Goal: Task Accomplishment & Management: Complete application form

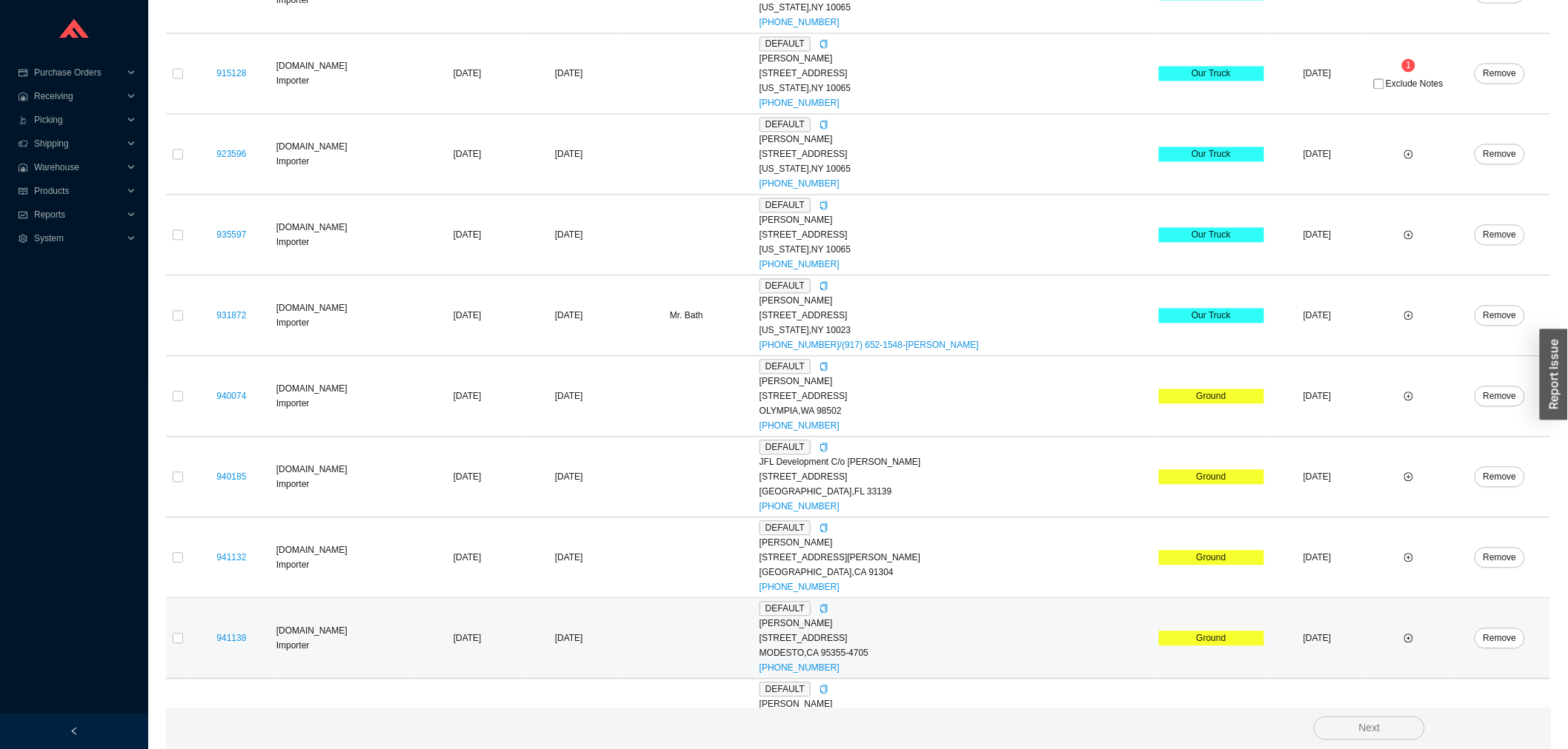
scroll to position [945, 0]
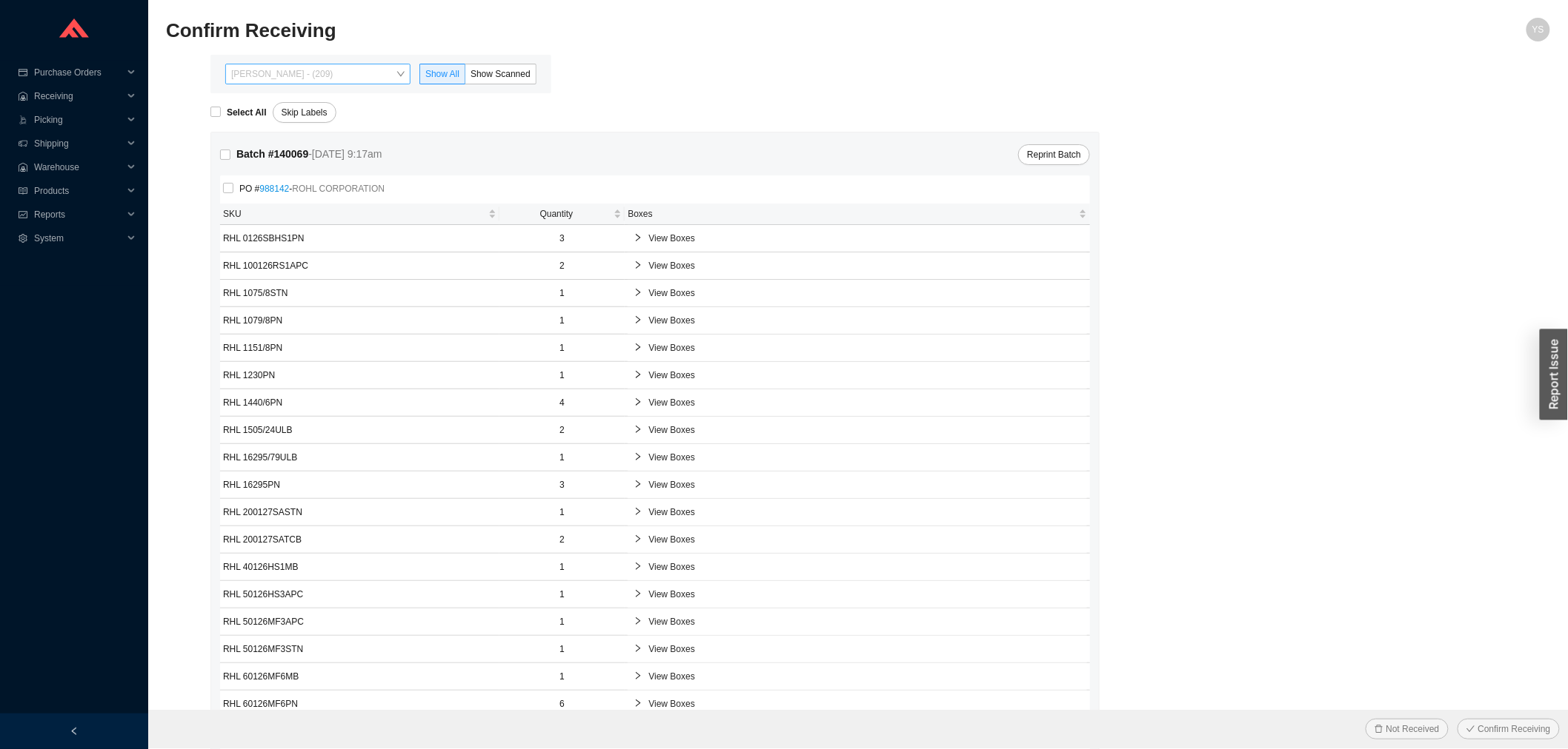
click at [303, 69] on span "Yossi Siff - (209)" at bounding box center [317, 74] width 174 height 19
click at [509, 74] on span "Show Scanned" at bounding box center [501, 74] width 60 height 10
click at [465, 77] on input "Show Scanned" at bounding box center [465, 77] width 0 height 0
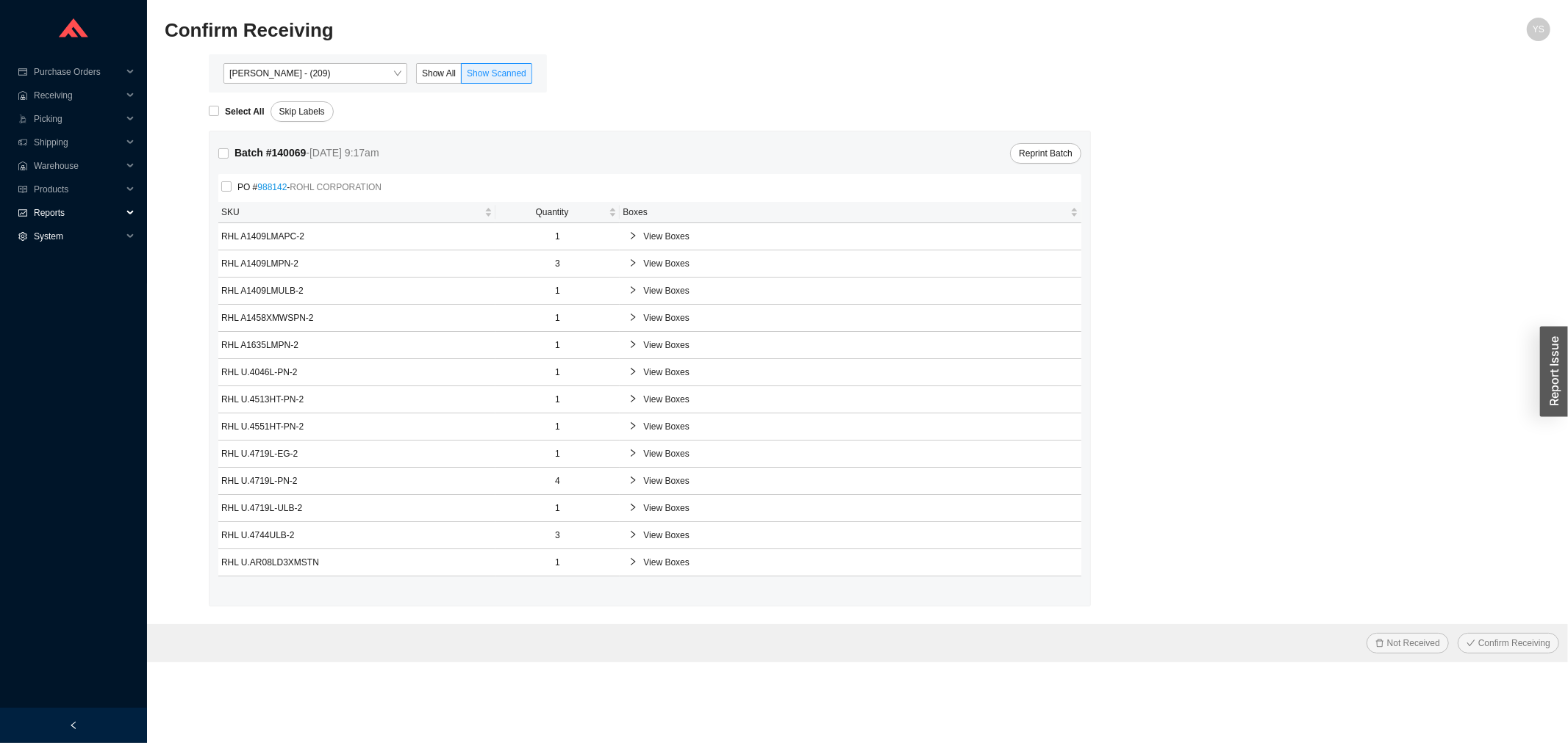
drag, startPoint x: 41, startPoint y: 211, endPoint x: 34, endPoint y: 249, distance: 38.6
click at [41, 216] on span "Reports" at bounding box center [78, 213] width 88 height 23
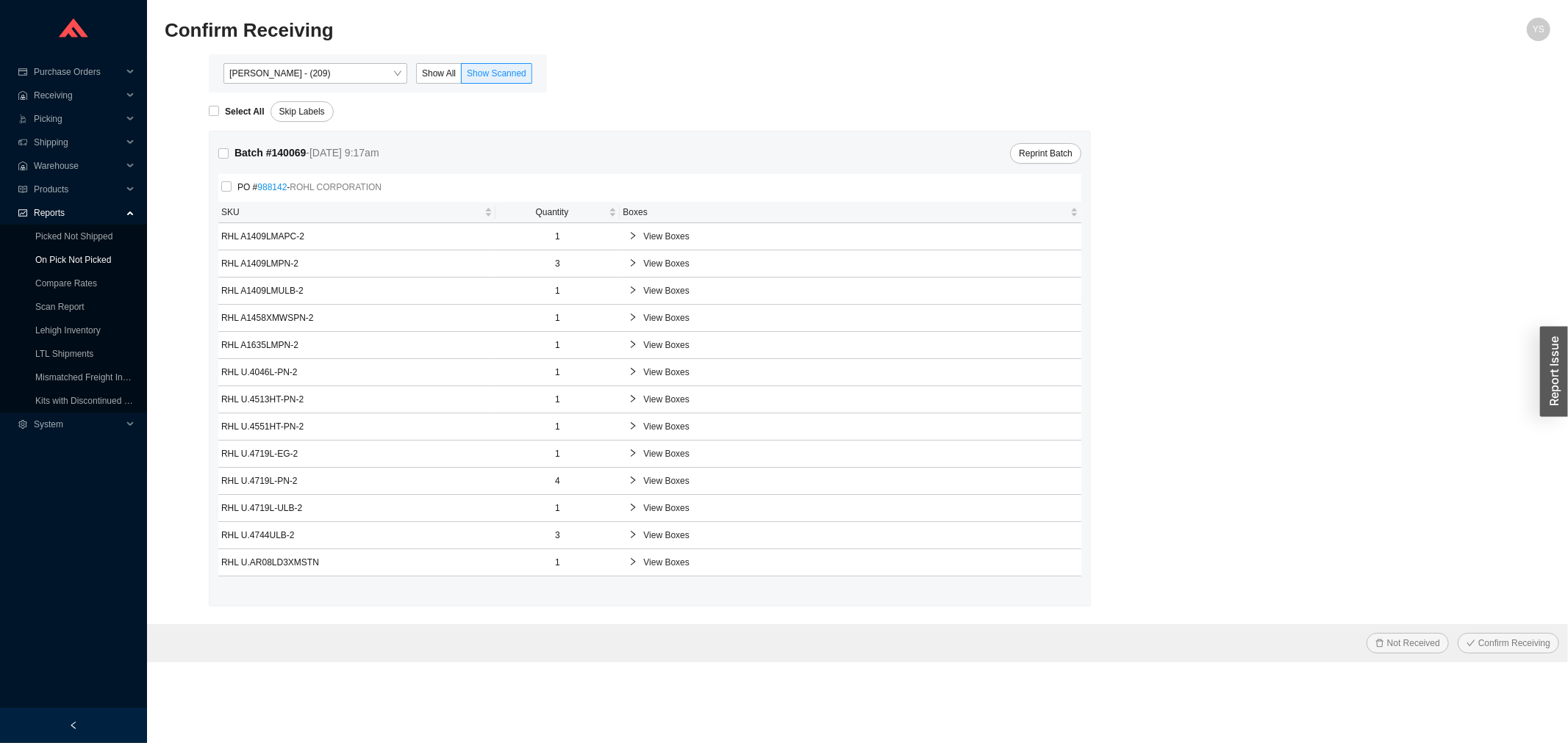
click at [35, 261] on link "On Pick Not Picked" at bounding box center [73, 259] width 76 height 10
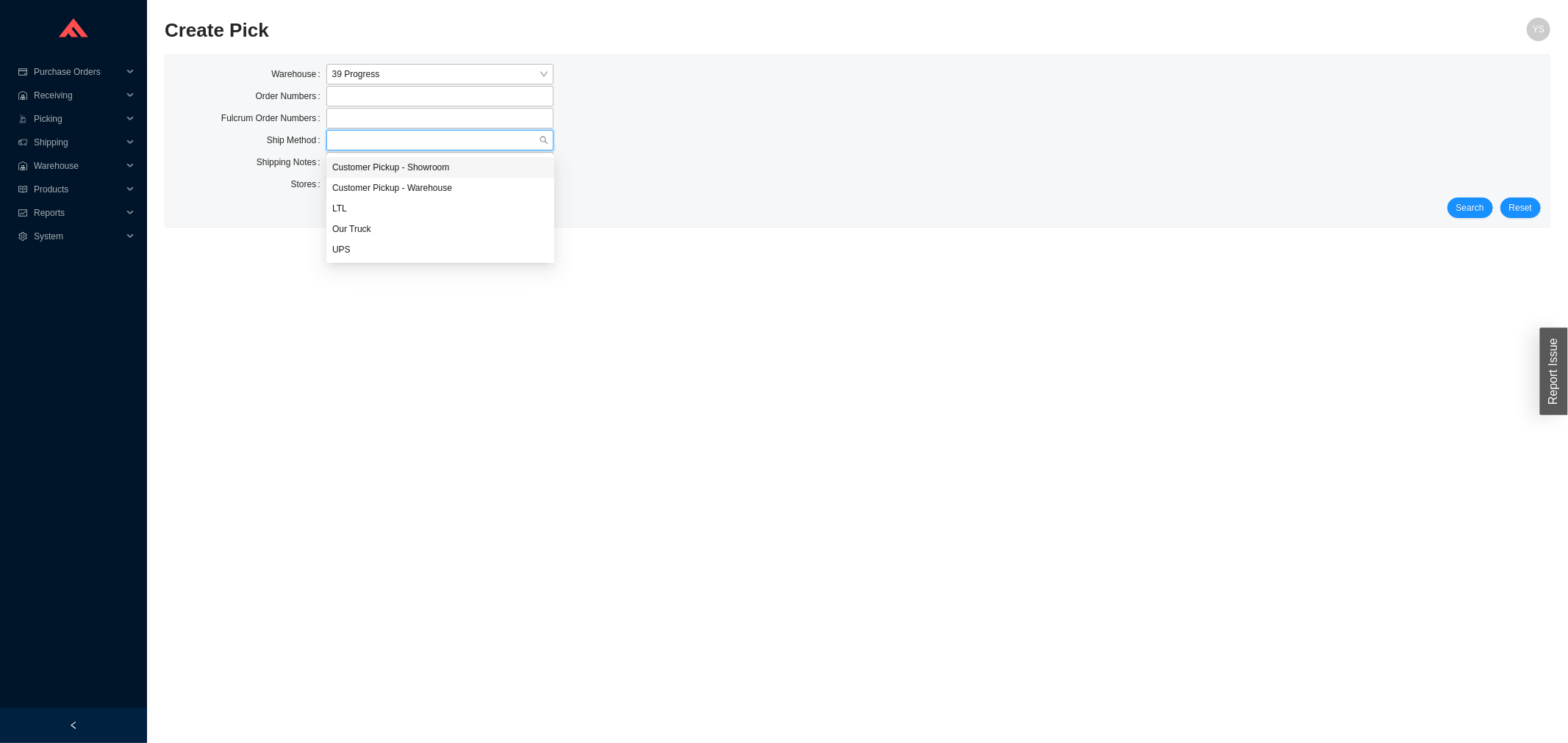
click at [387, 133] on input "search" at bounding box center [436, 140] width 207 height 19
click at [361, 231] on div "Our Truck" at bounding box center [441, 229] width 216 height 14
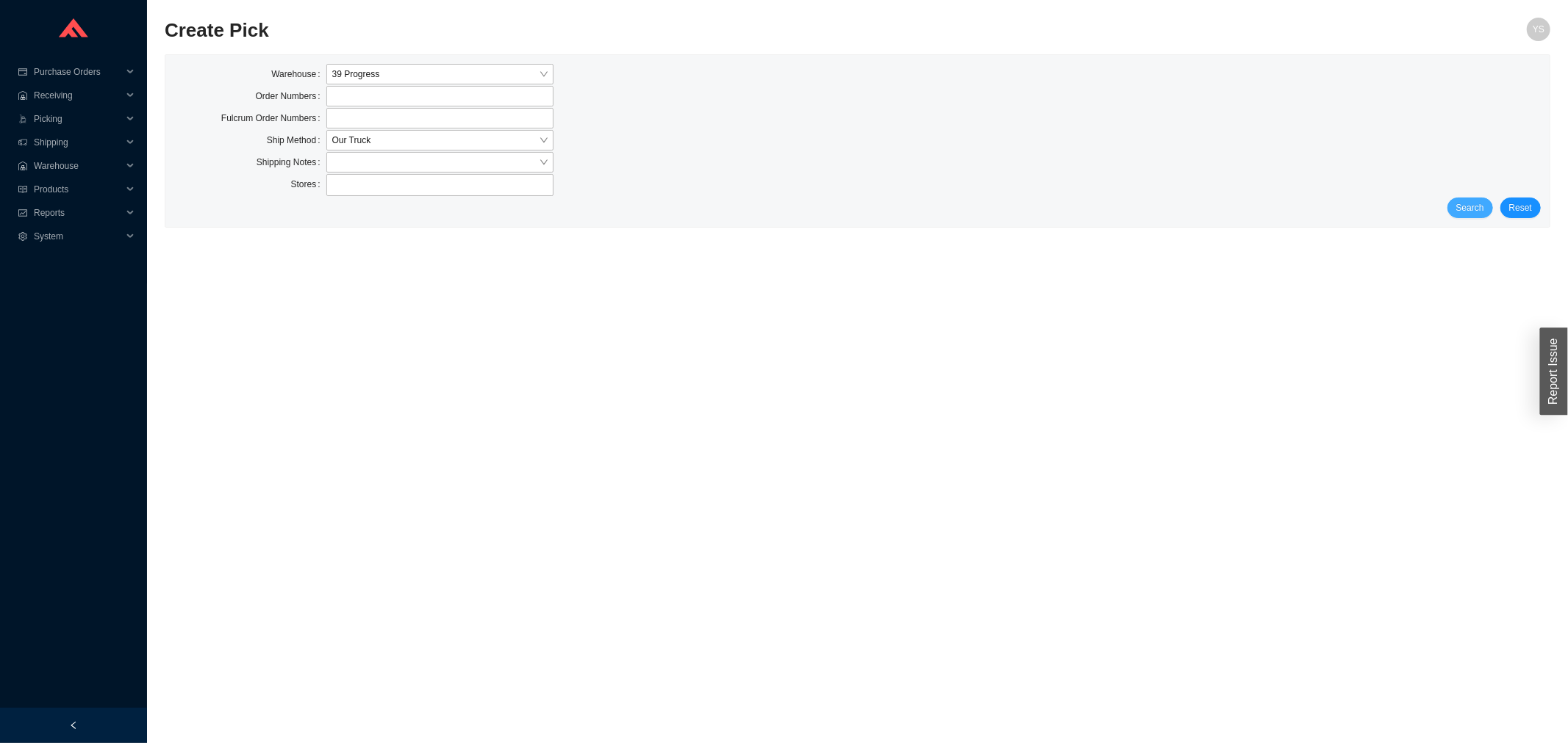
click at [1479, 202] on span "Search" at bounding box center [1470, 208] width 28 height 14
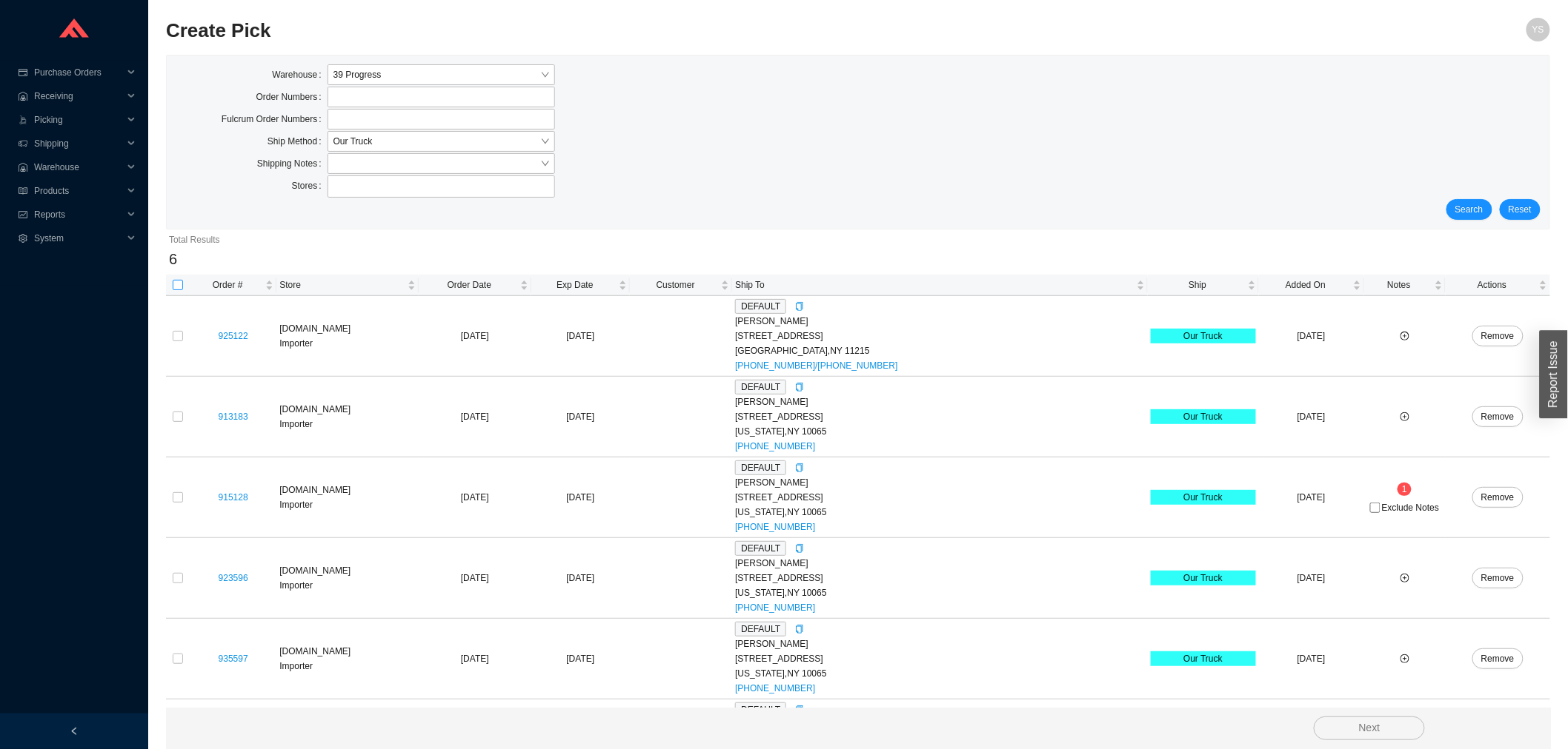
click at [176, 286] on input "checkbox" at bounding box center [177, 284] width 10 height 10
checkbox input "true"
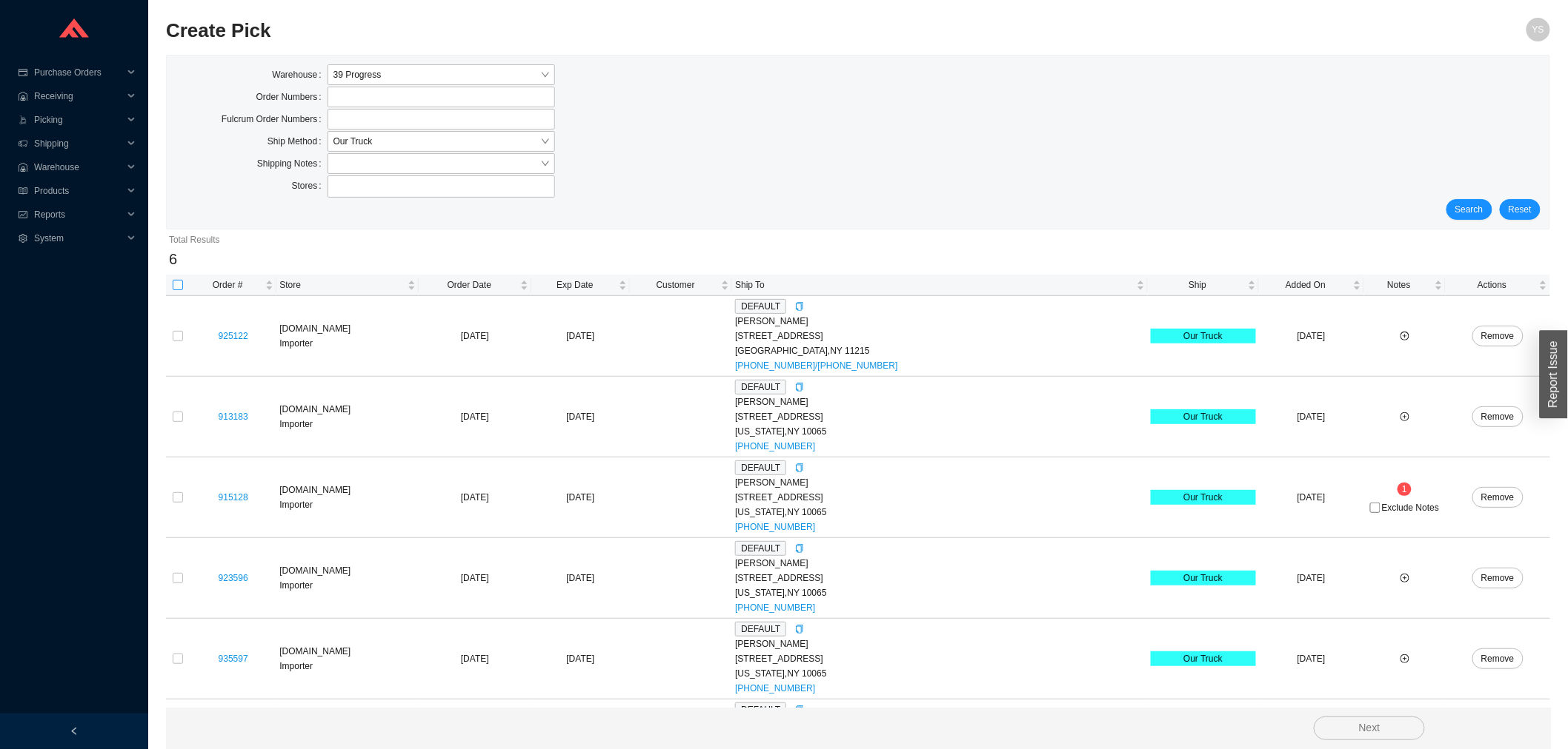
checkbox input "true"
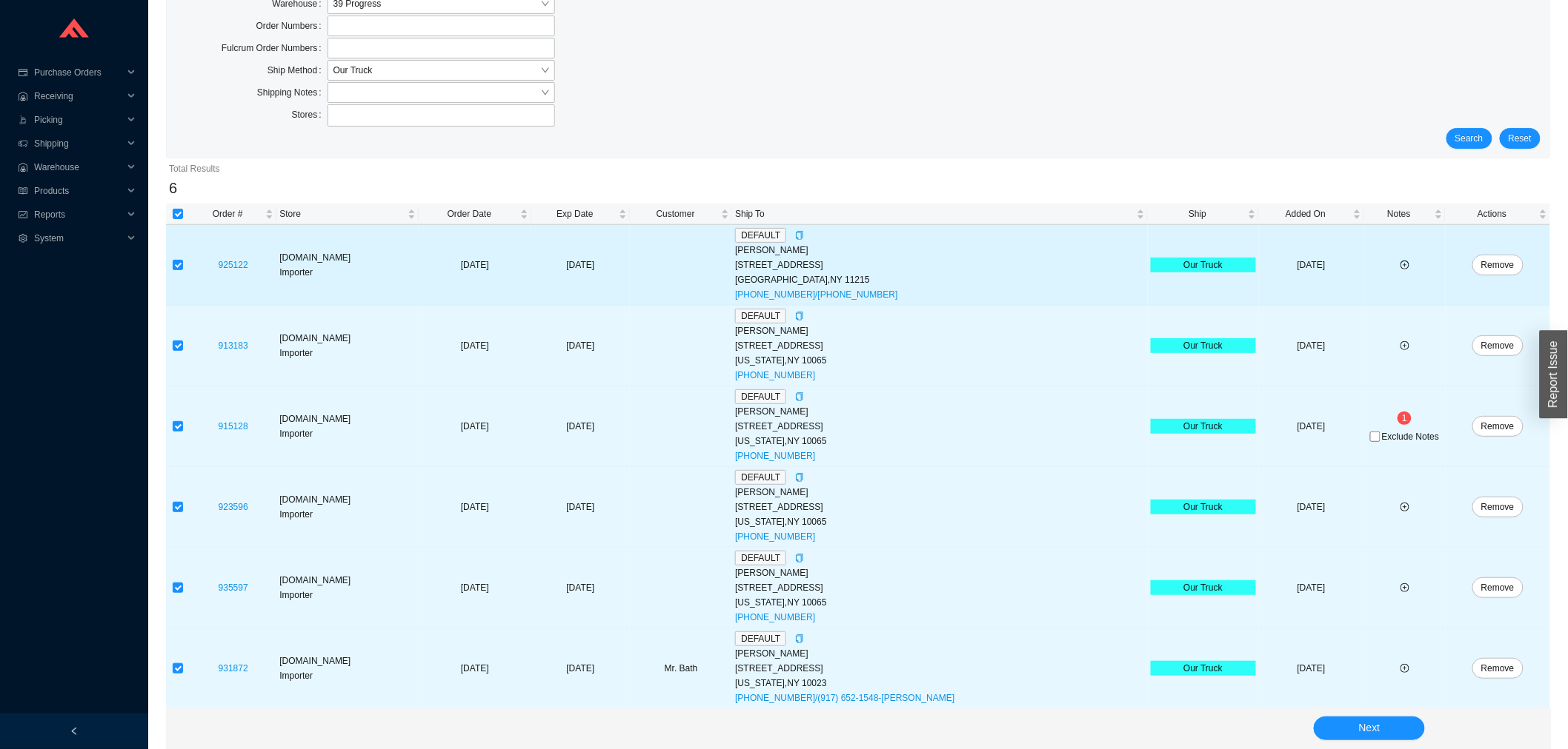
scroll to position [74, 0]
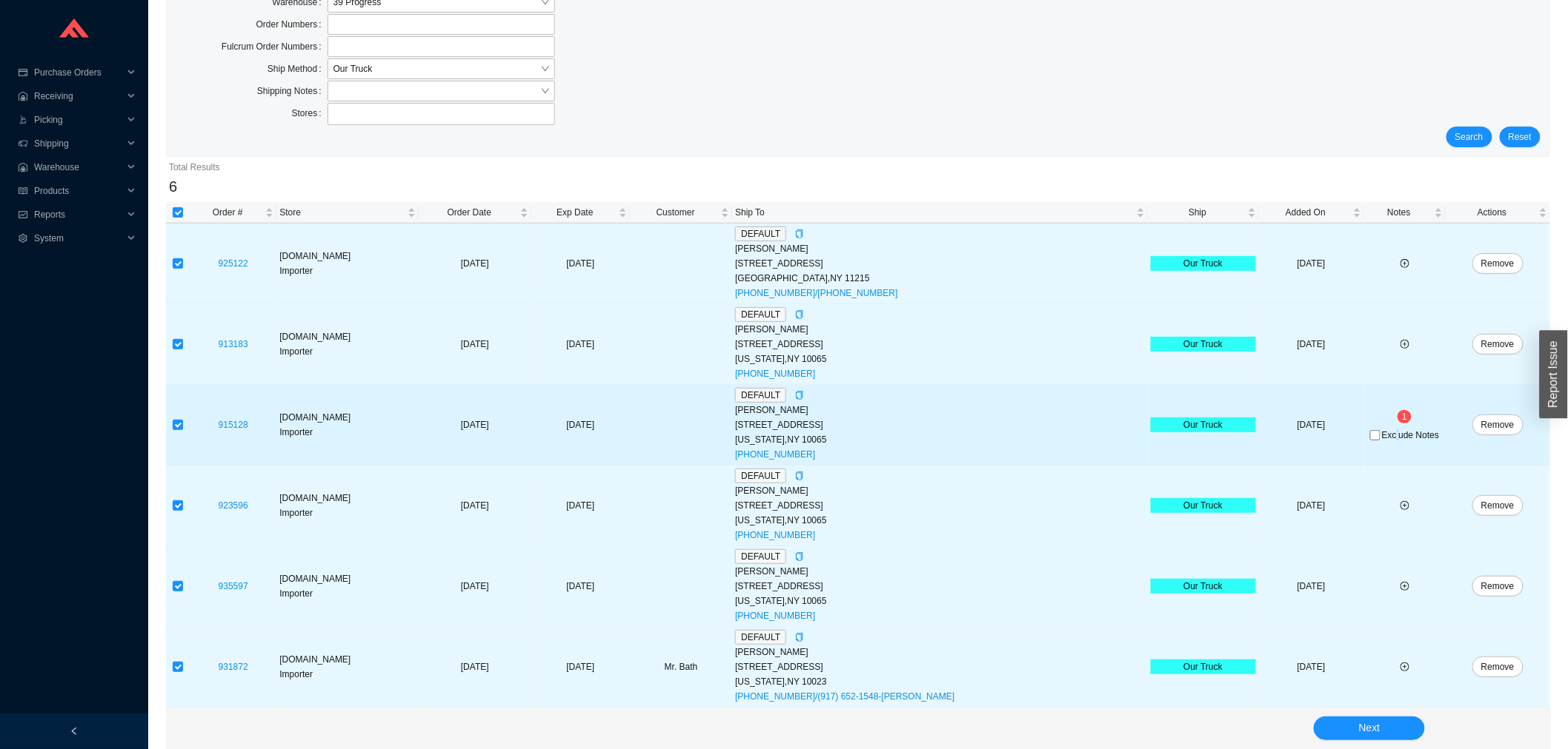
click at [1385, 433] on span "Exclude Notes" at bounding box center [1410, 436] width 57 height 9
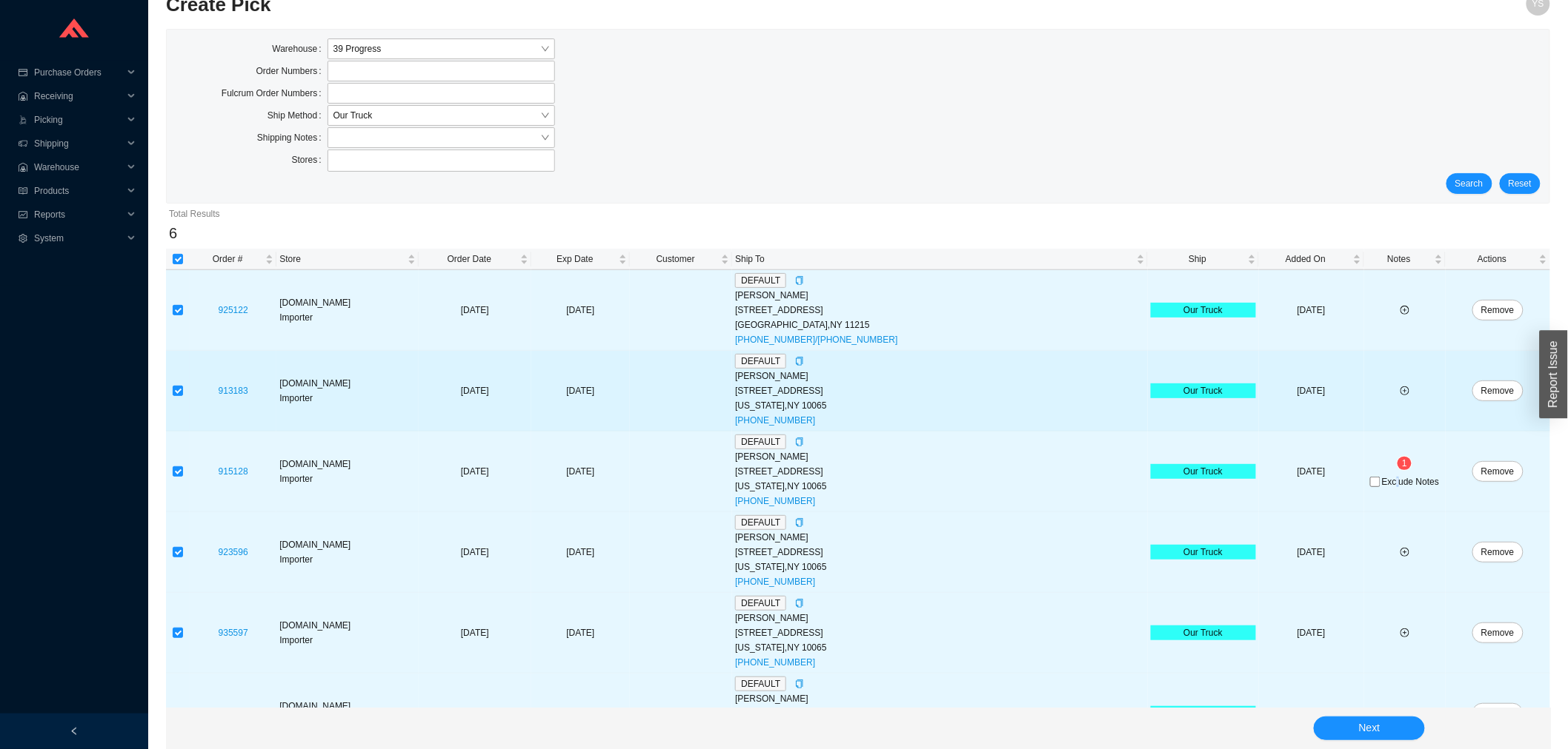
scroll to position [0, 0]
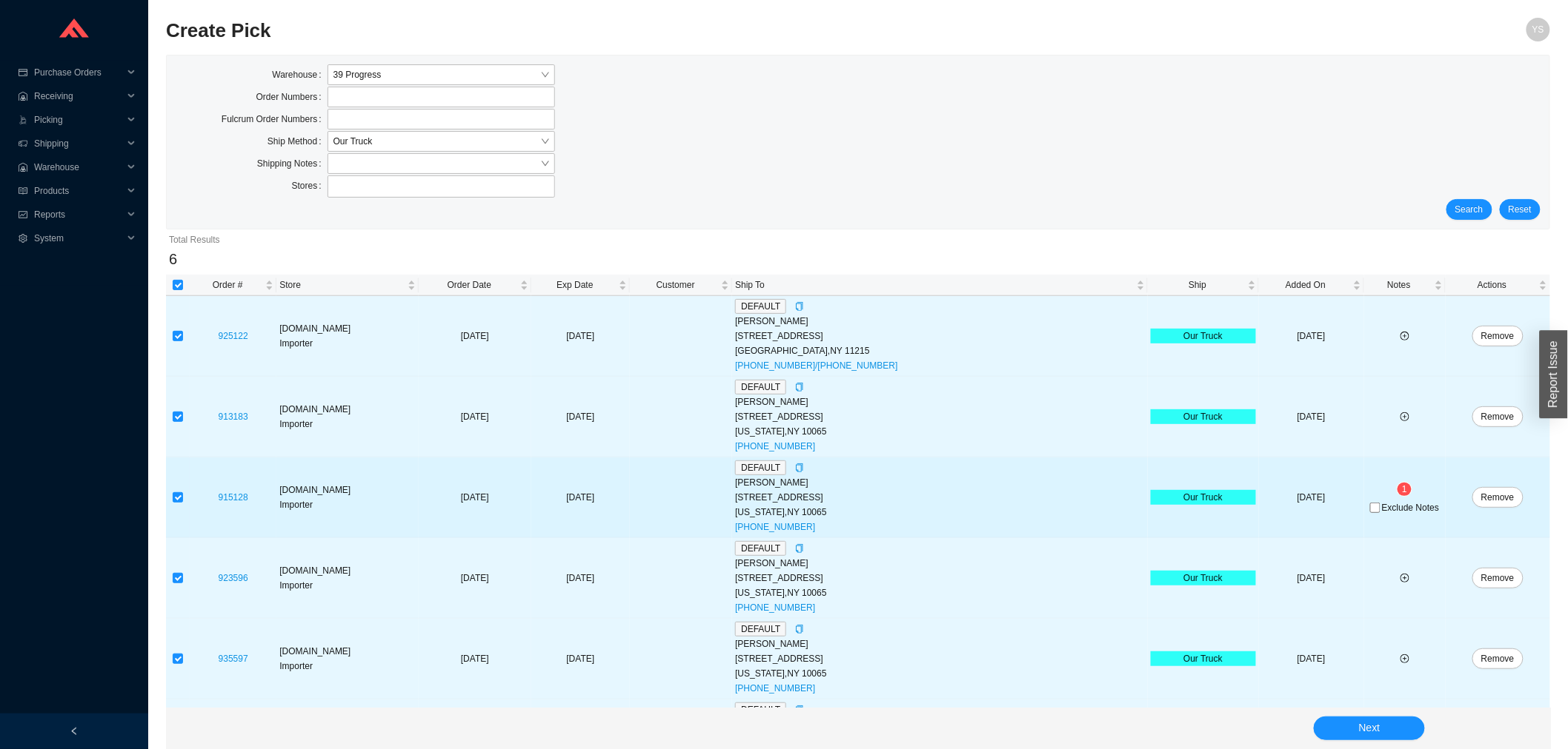
click at [1373, 512] on label "Exclude Notes" at bounding box center [1404, 508] width 69 height 10
click at [1373, 512] on input "Exclude Notes" at bounding box center [1374, 508] width 10 height 10
checkbox input "true"
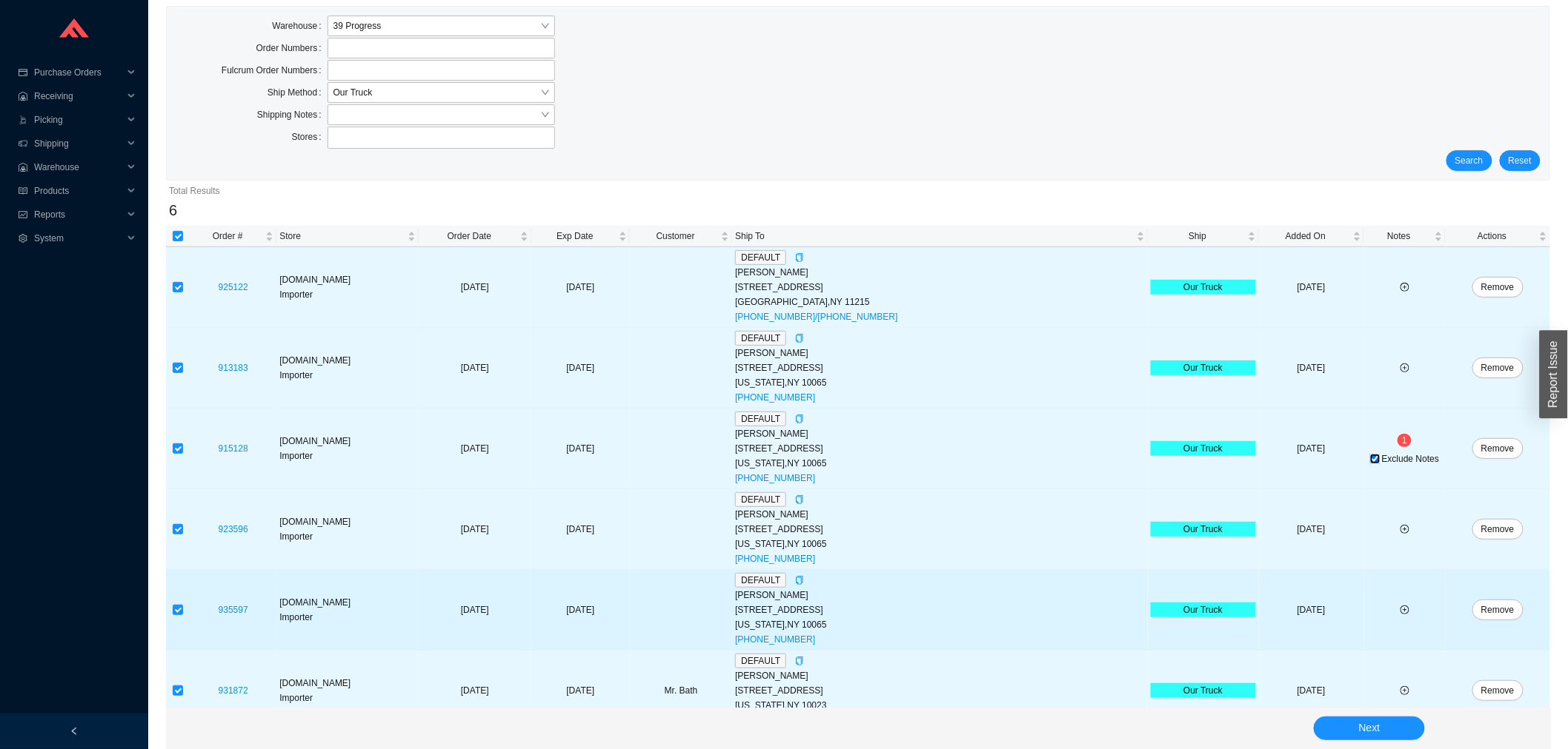
scroll to position [74, 0]
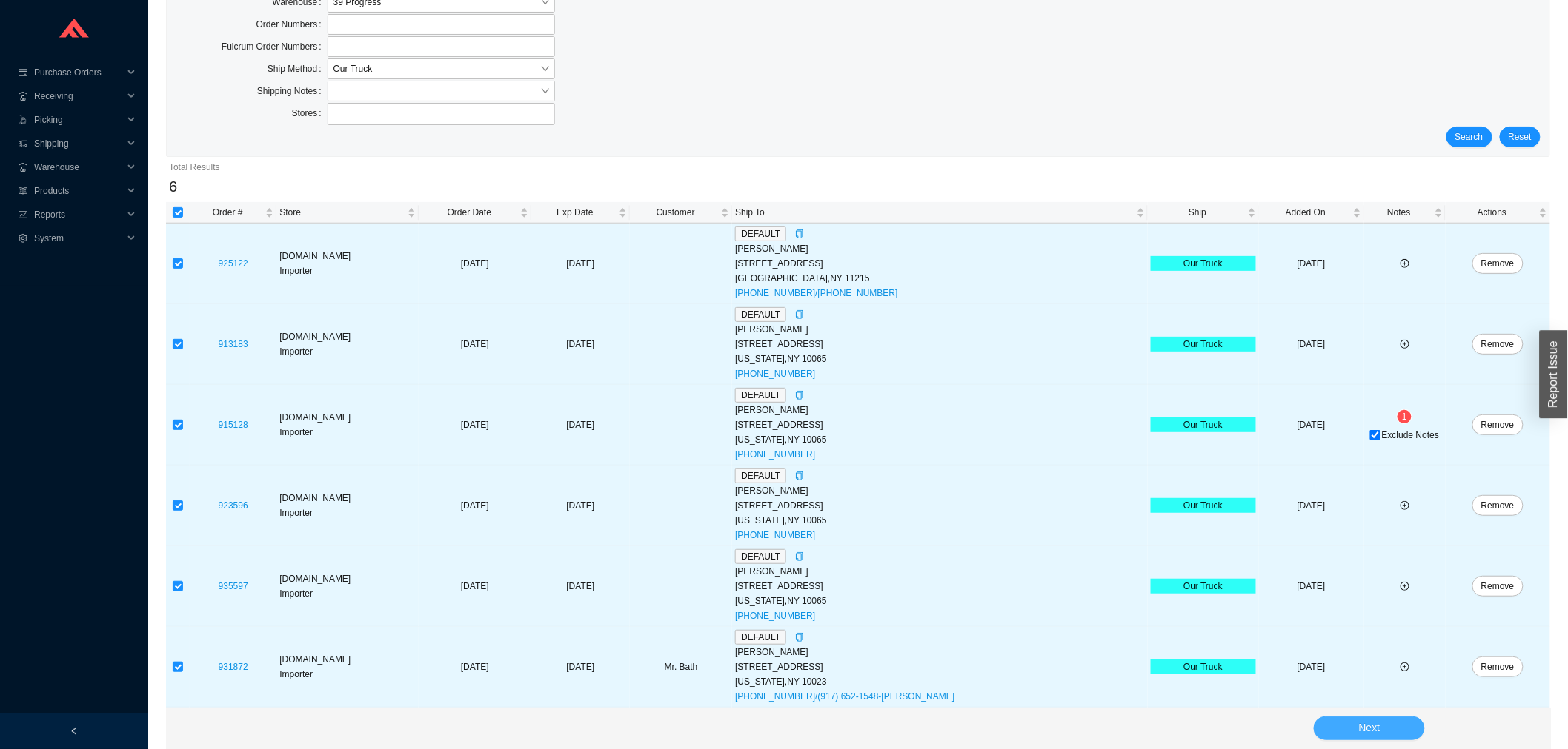
click at [1401, 728] on button "Next" at bounding box center [1369, 729] width 111 height 24
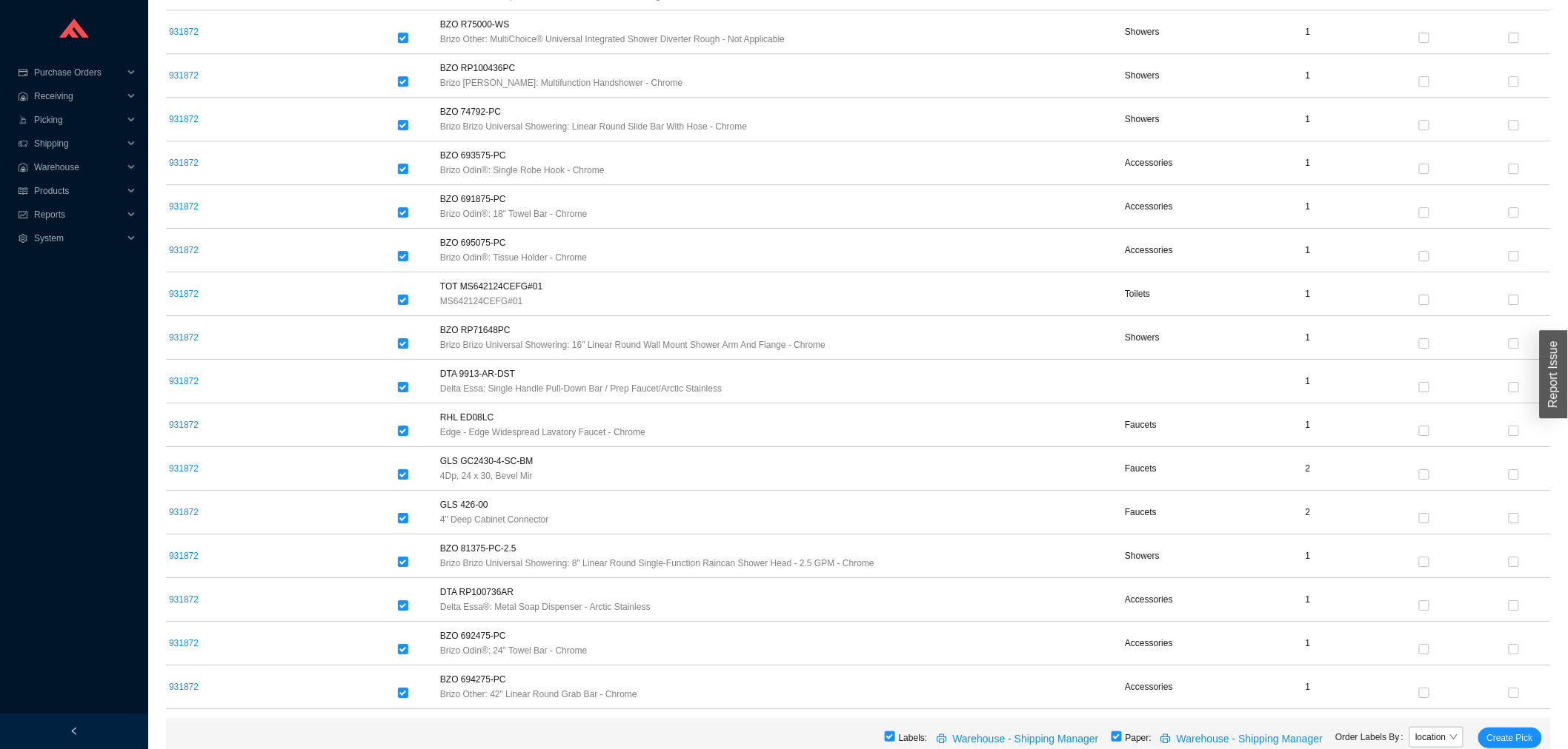
scroll to position [1849, 0]
click at [1502, 734] on span "Create Pick" at bounding box center [1510, 738] width 46 height 15
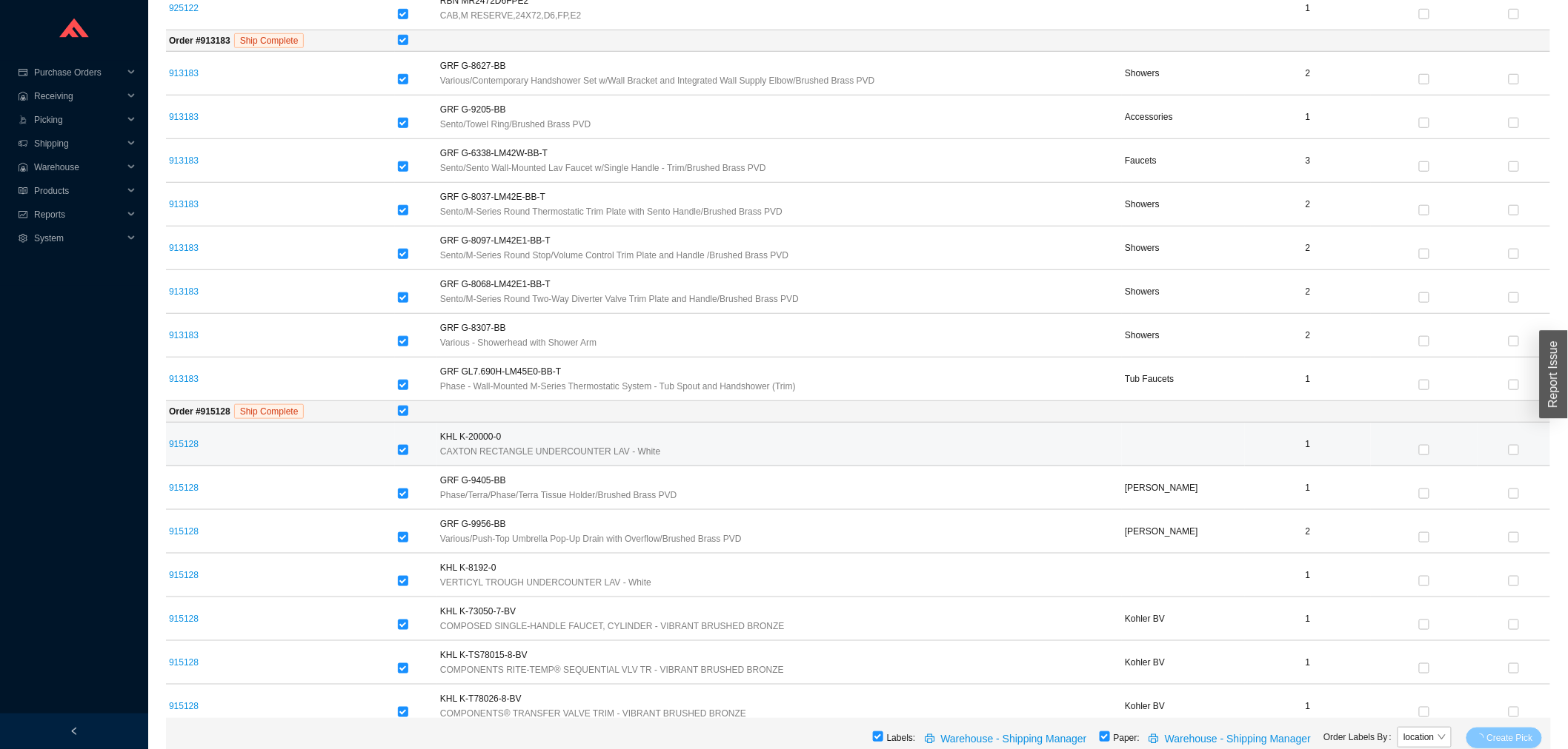
scroll to position [200, 0]
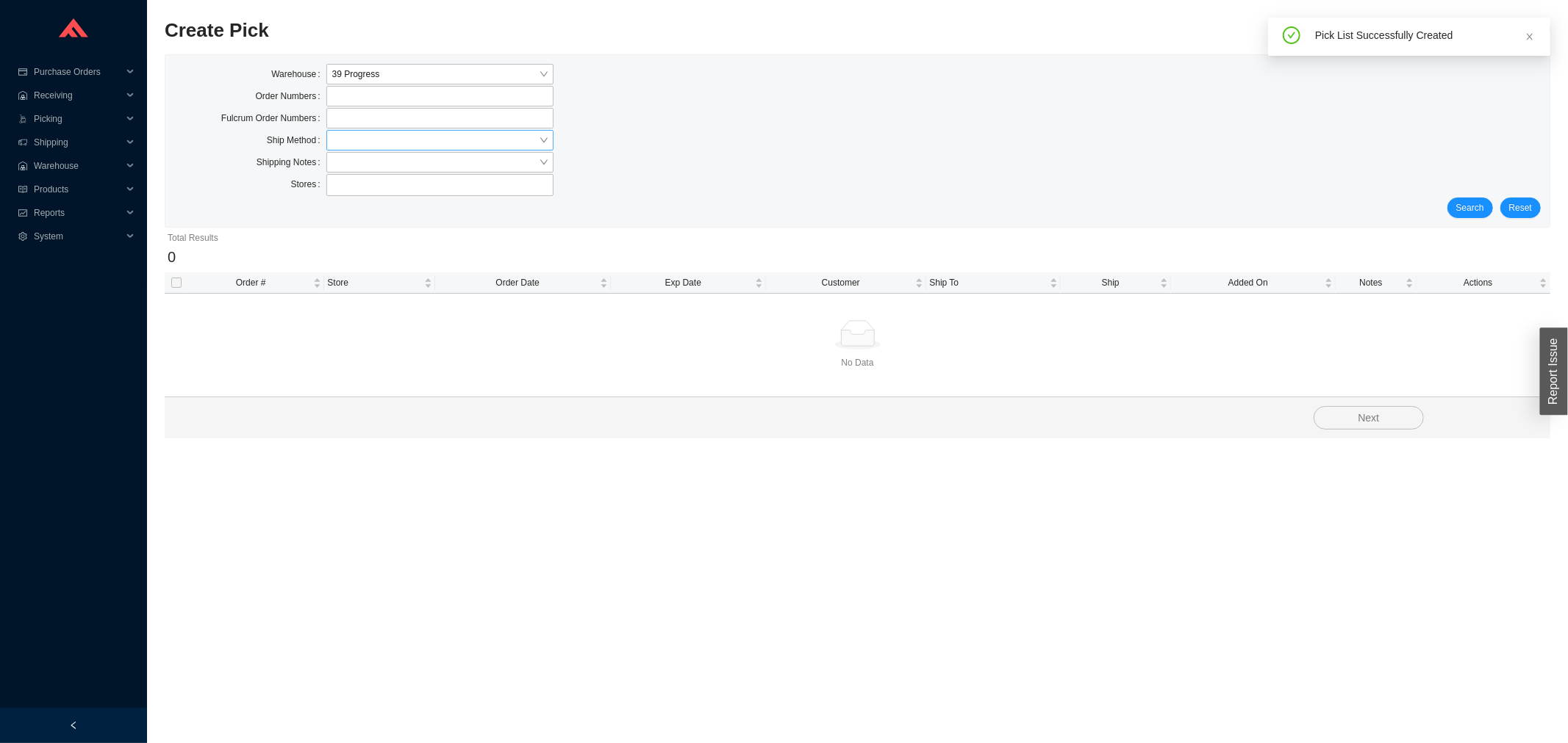
click at [442, 150] on input "search" at bounding box center [436, 140] width 207 height 19
click at [1475, 202] on span "Search" at bounding box center [1470, 208] width 28 height 14
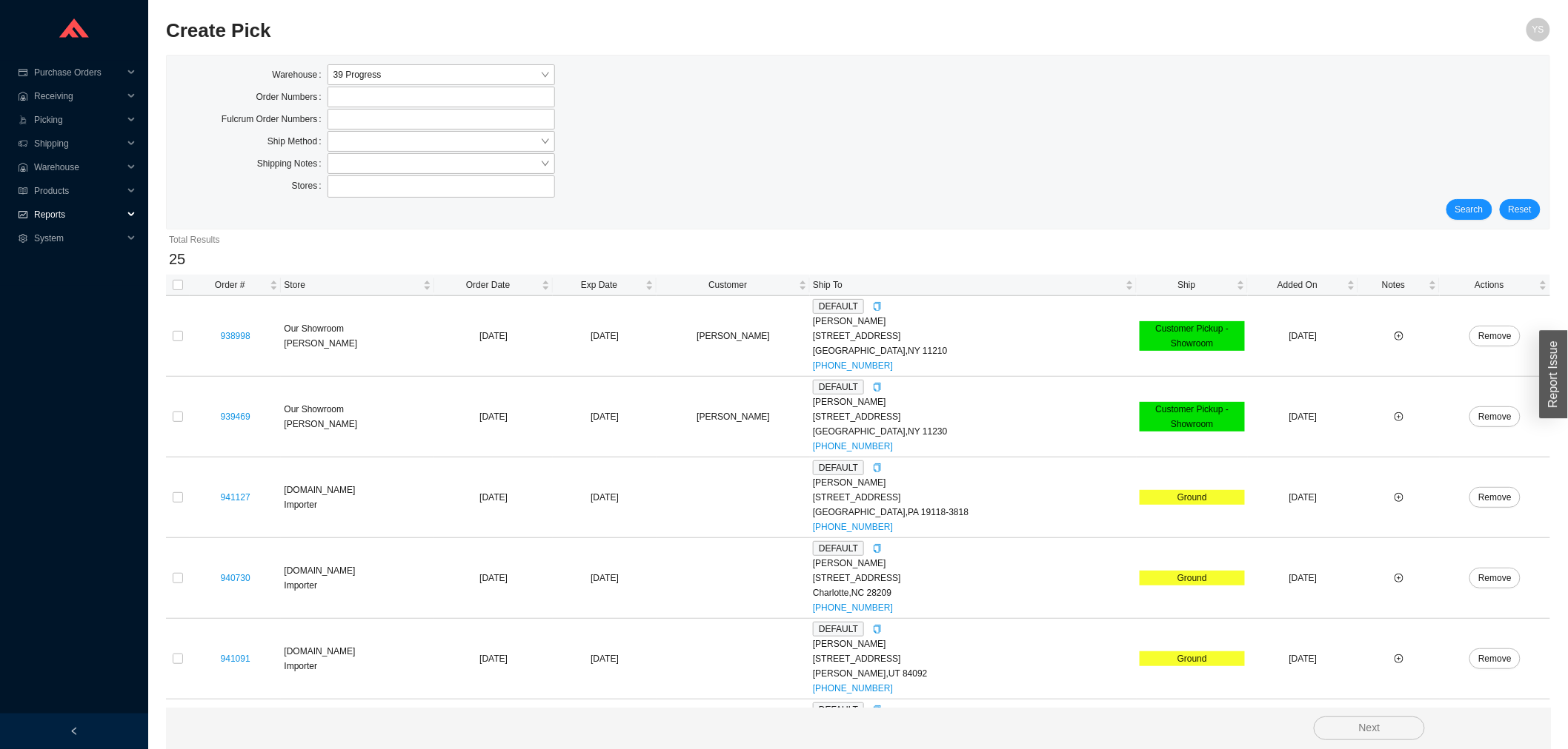
click at [30, 213] on div "Reports" at bounding box center [74, 214] width 148 height 24
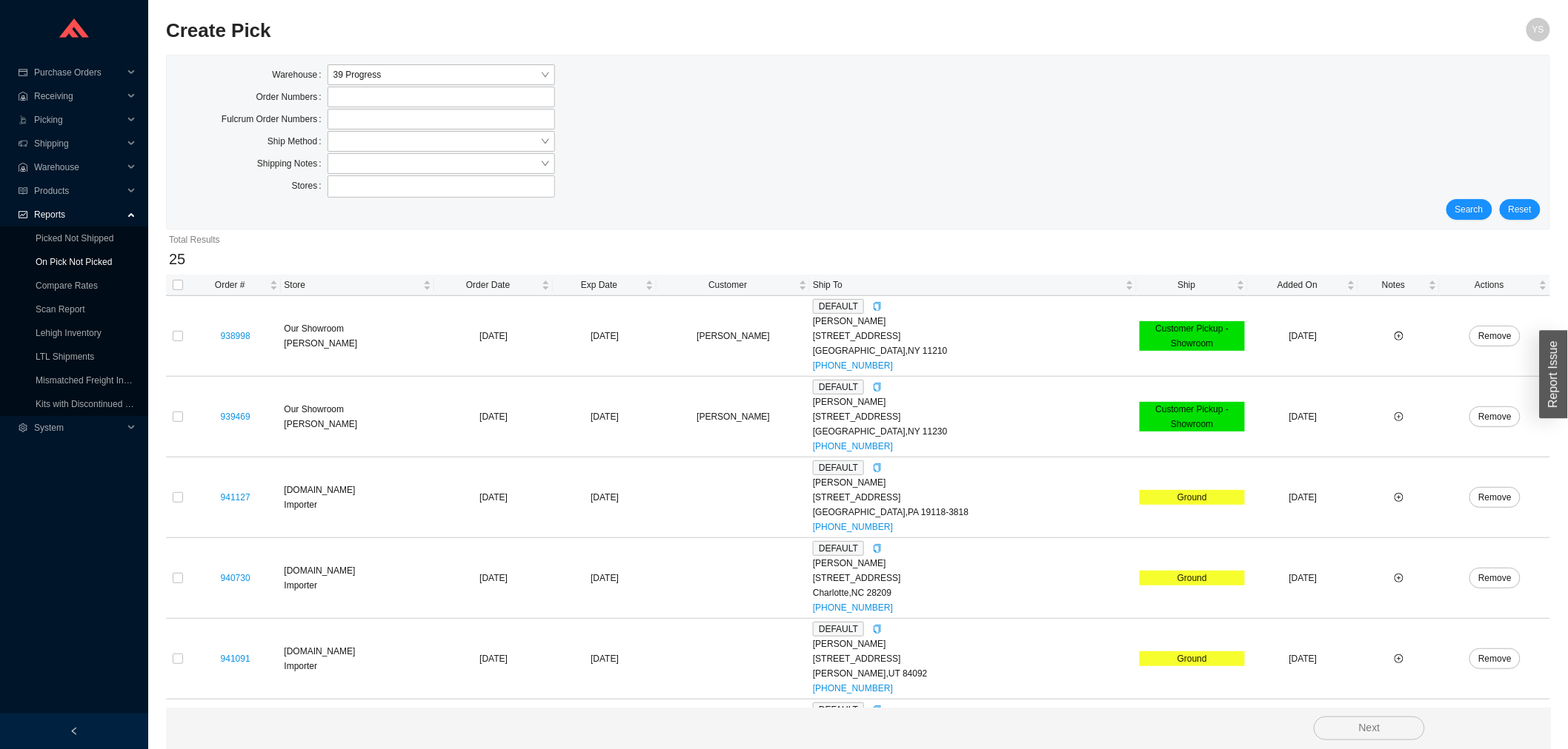
click at [57, 261] on link "On Pick Not Picked" at bounding box center [74, 261] width 76 height 10
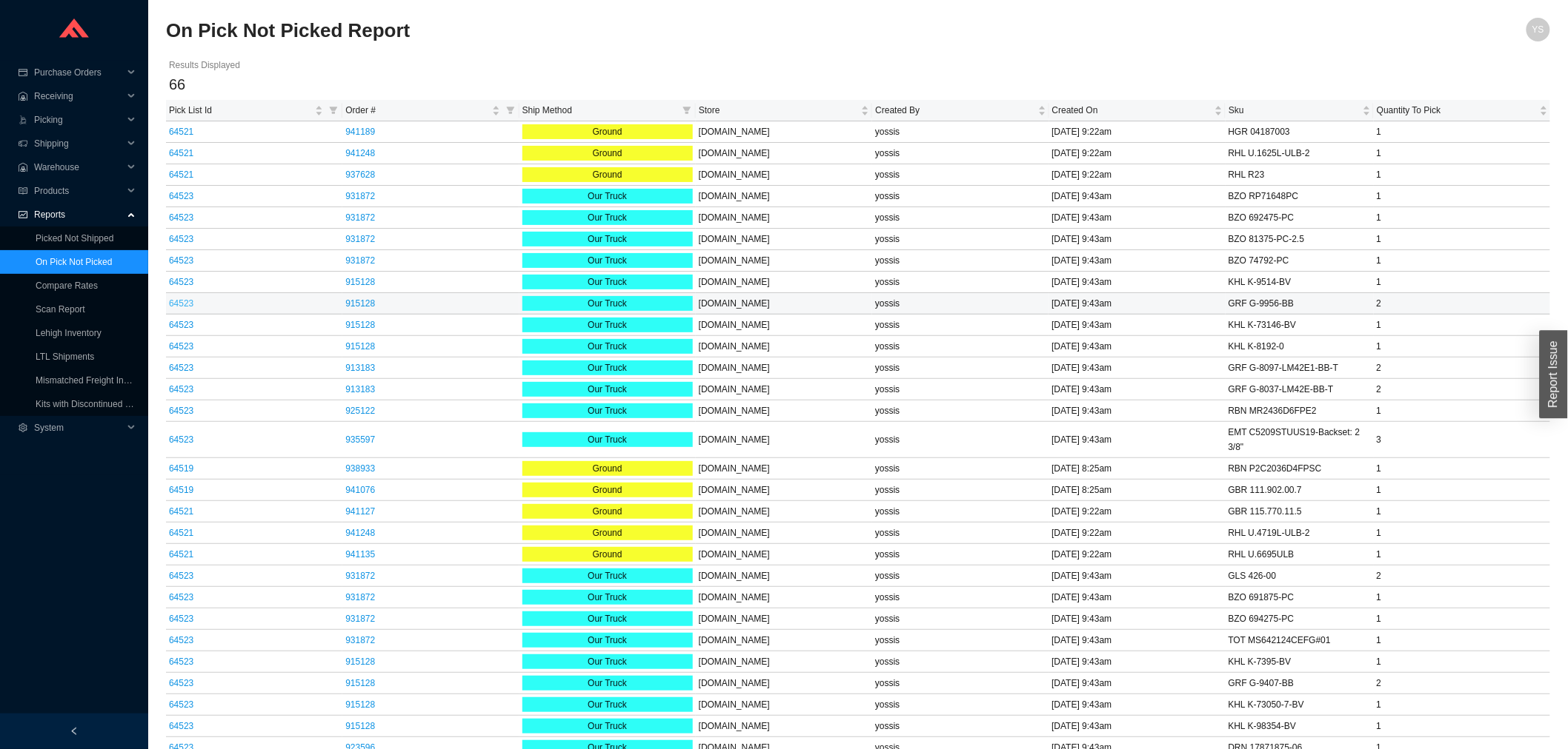
click at [188, 301] on link "64523" at bounding box center [181, 303] width 25 height 10
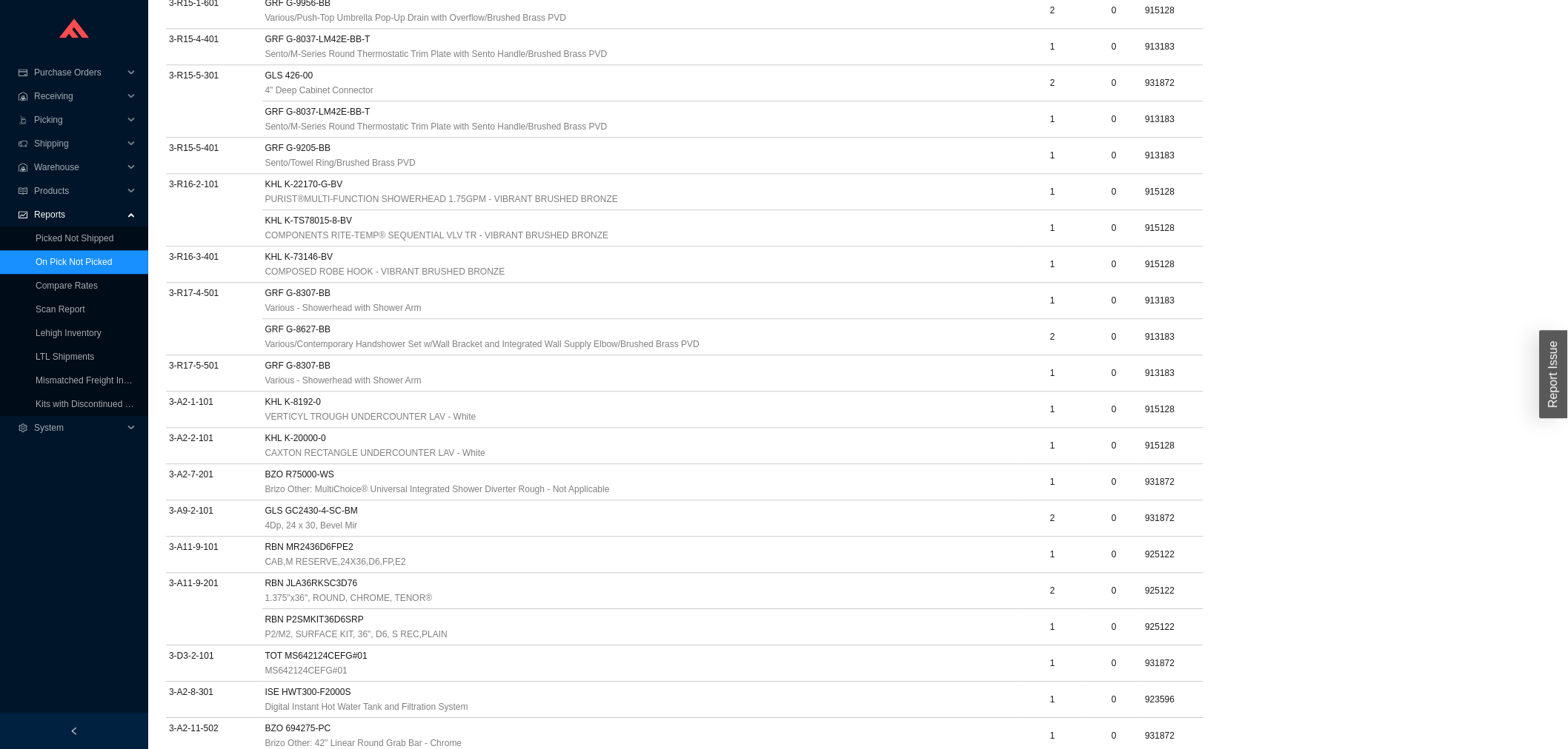
scroll to position [1513, 0]
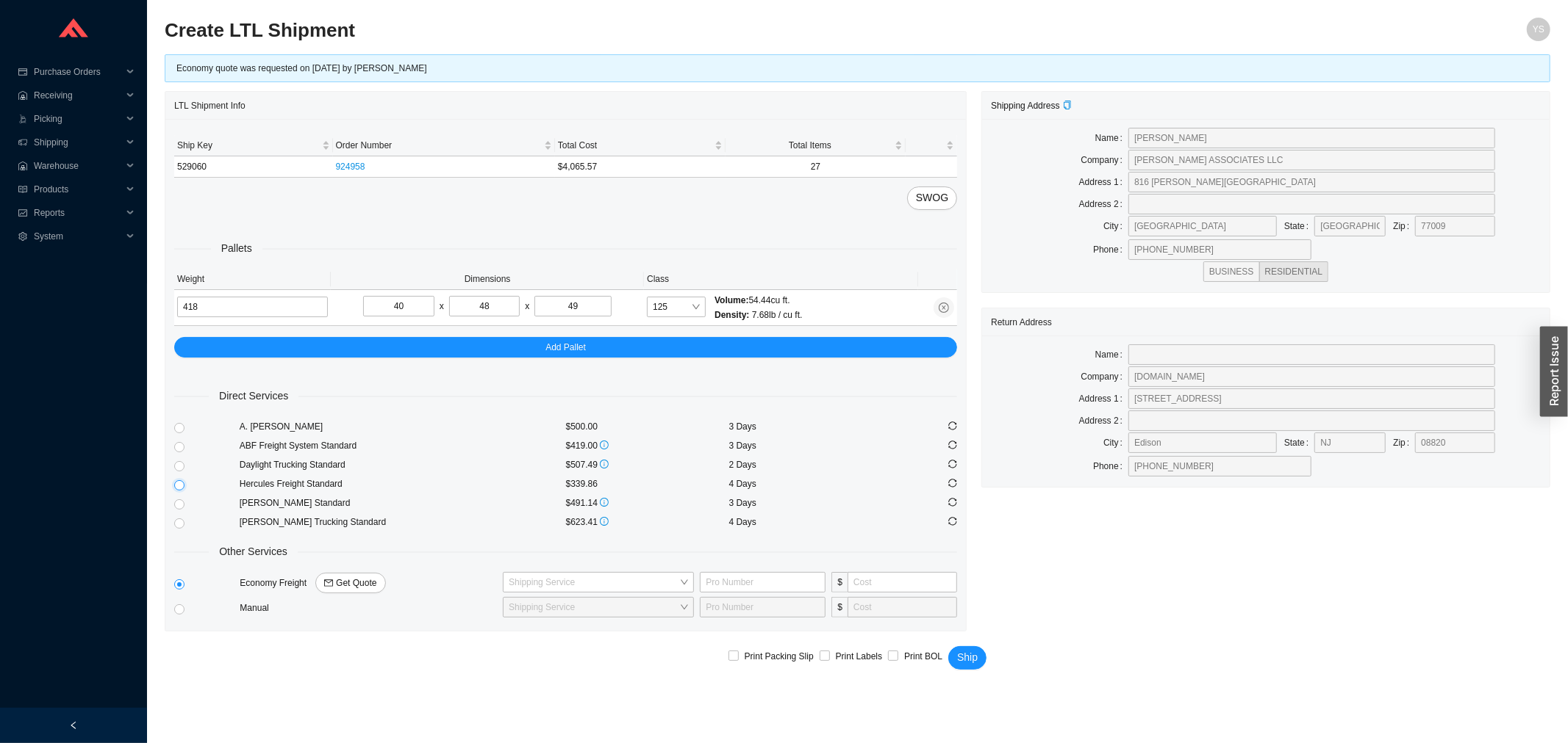
click at [180, 487] on input "radio" at bounding box center [178, 485] width 10 height 10
radio input "true"
checkbox input "true"
click at [963, 664] on span "Ship" at bounding box center [967, 657] width 21 height 17
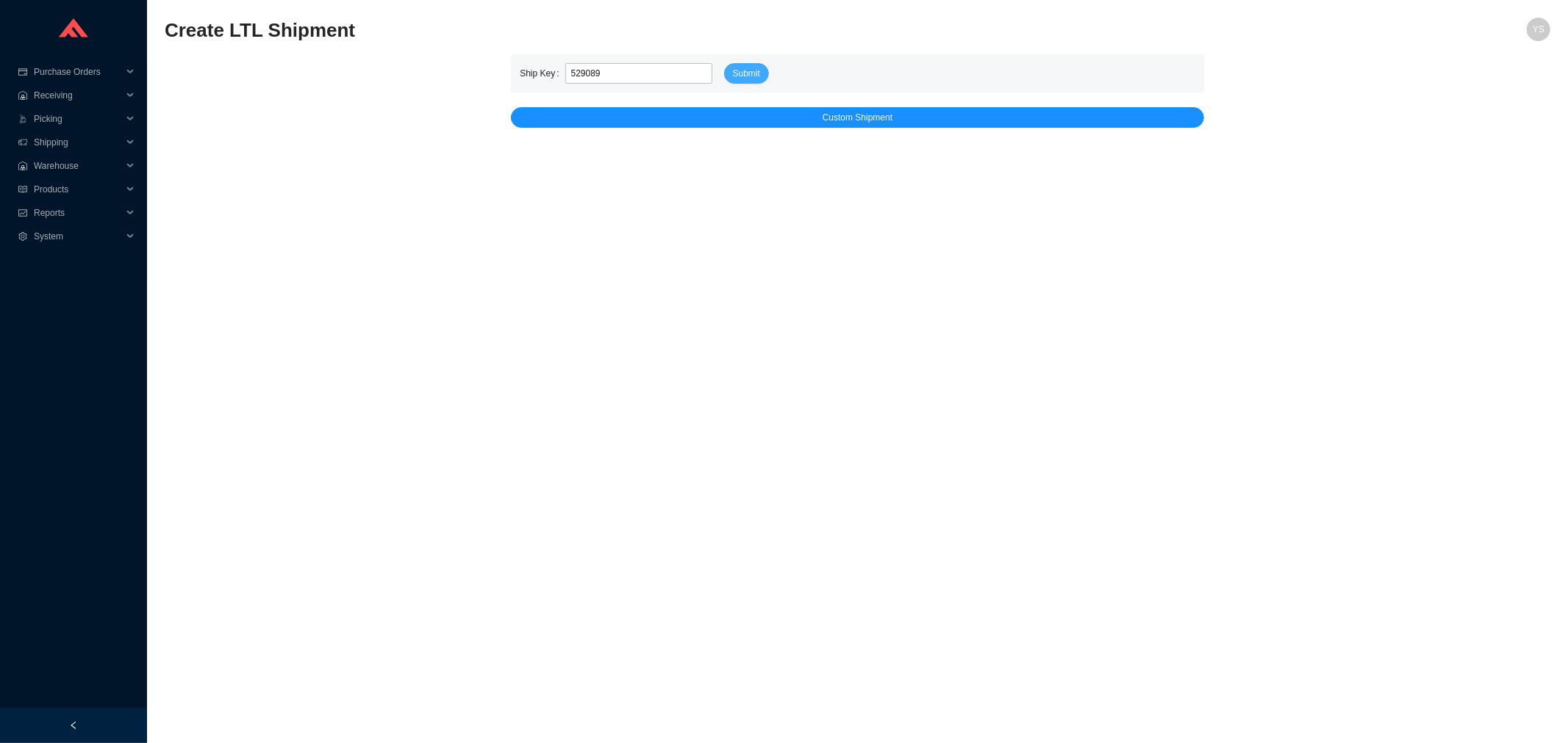
type input "529089"
click at [733, 68] on span "Submit" at bounding box center [746, 73] width 27 height 14
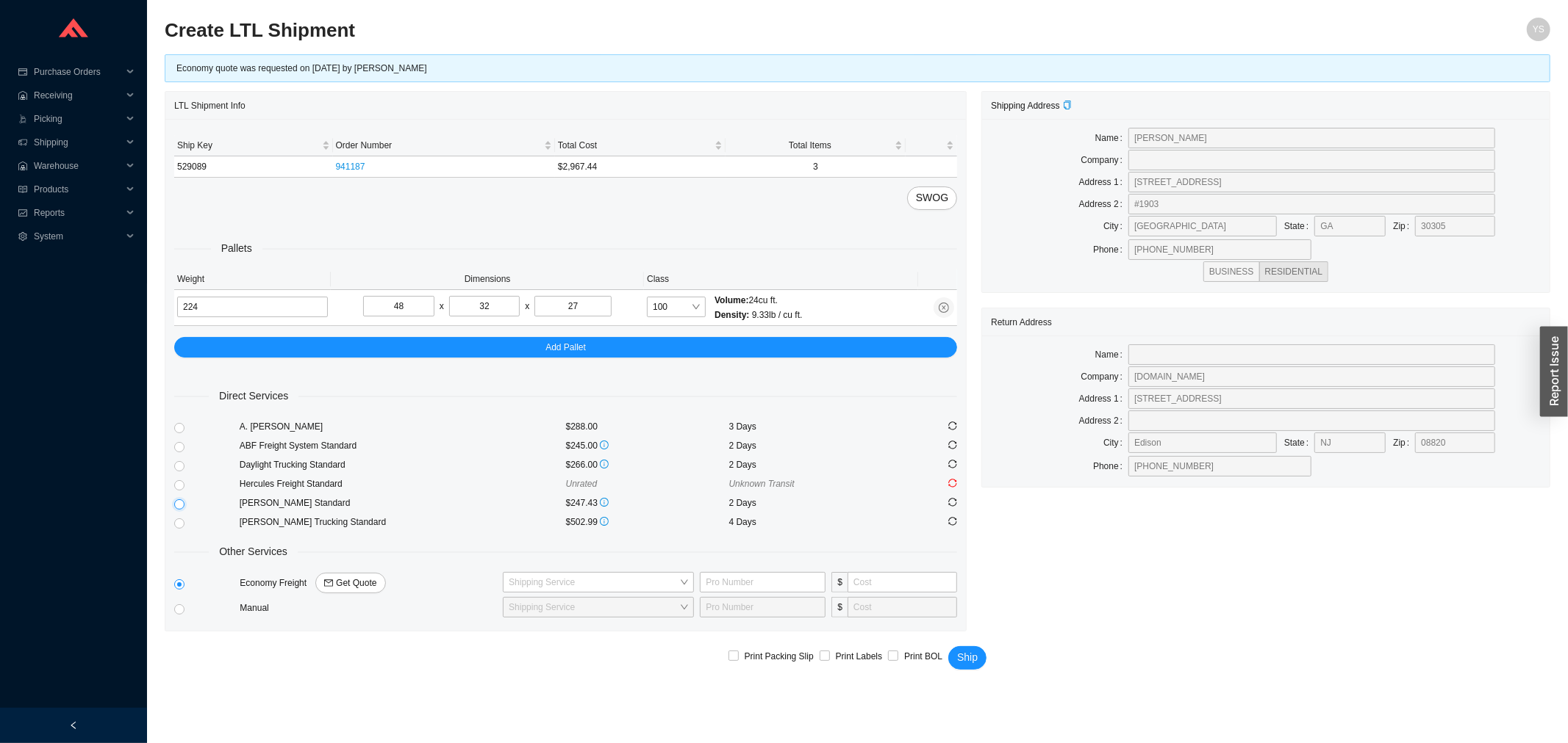
click at [180, 501] on input "radio" at bounding box center [178, 504] width 10 height 10
radio input "true"
checkbox input "true"
click at [962, 650] on span "Ship" at bounding box center [967, 657] width 21 height 17
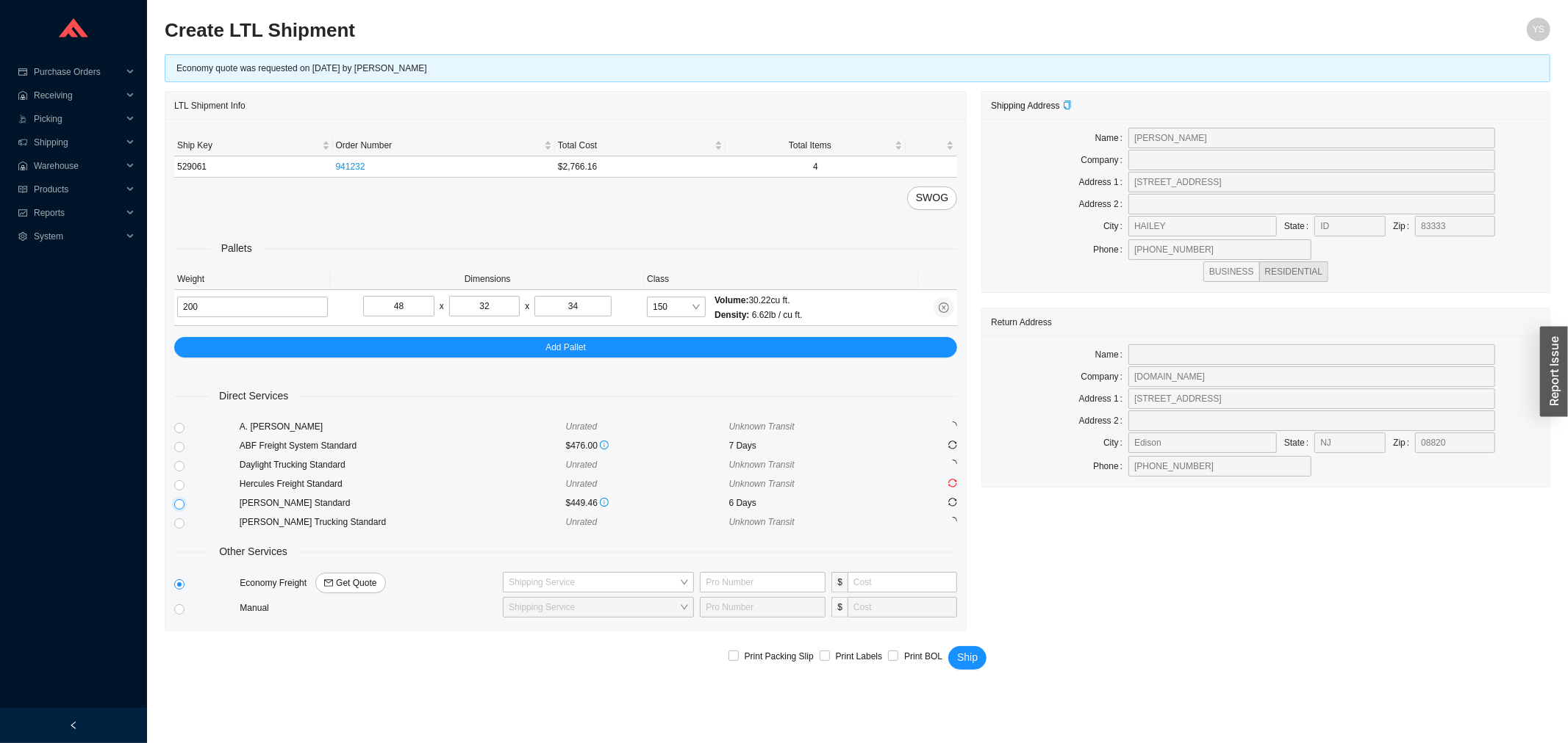
click at [180, 503] on input "radio" at bounding box center [178, 504] width 10 height 10
radio input "true"
checkbox input "true"
click at [974, 661] on button "Ship" at bounding box center [967, 658] width 38 height 23
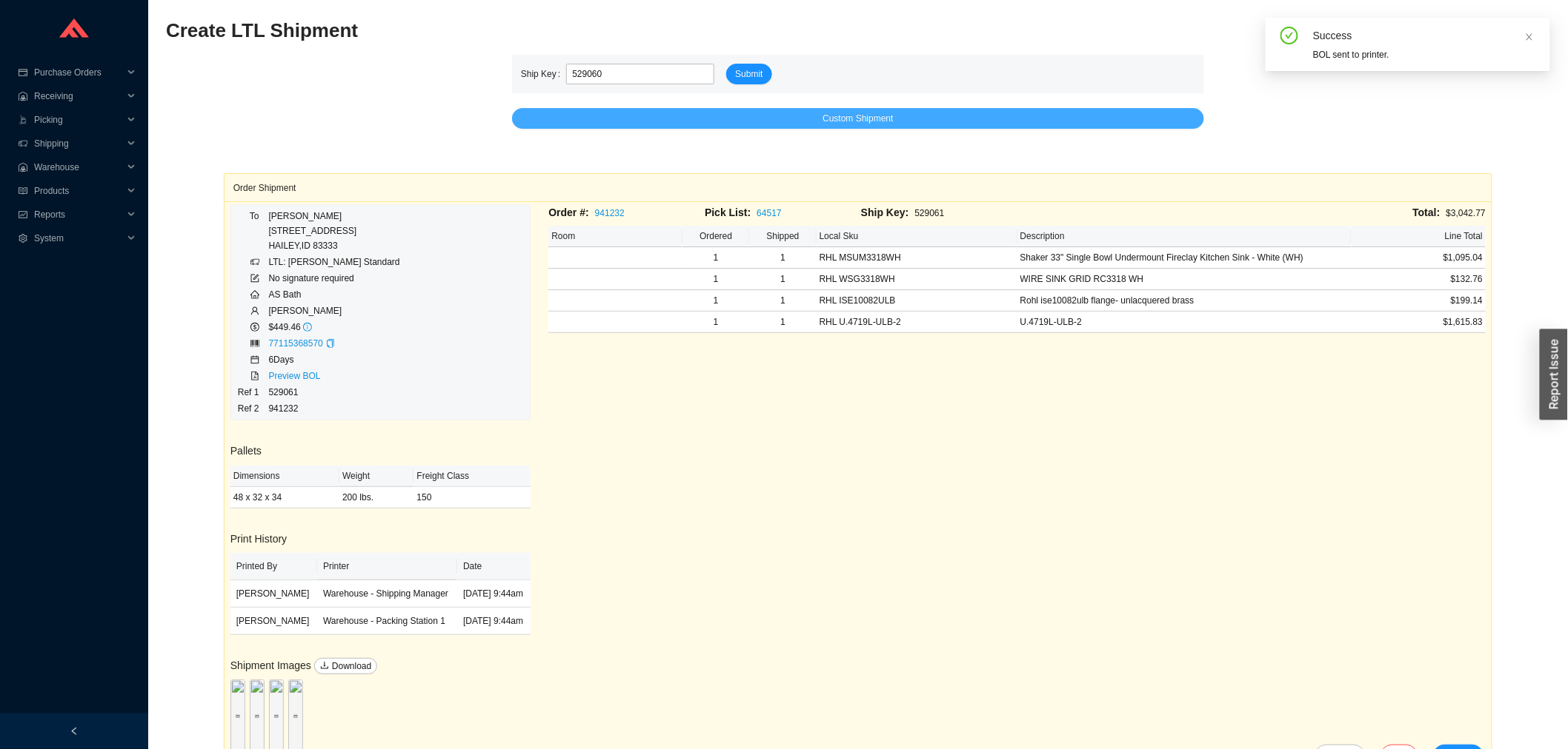
type input "529060"
click at [726, 64] on button "Submit" at bounding box center [749, 74] width 45 height 21
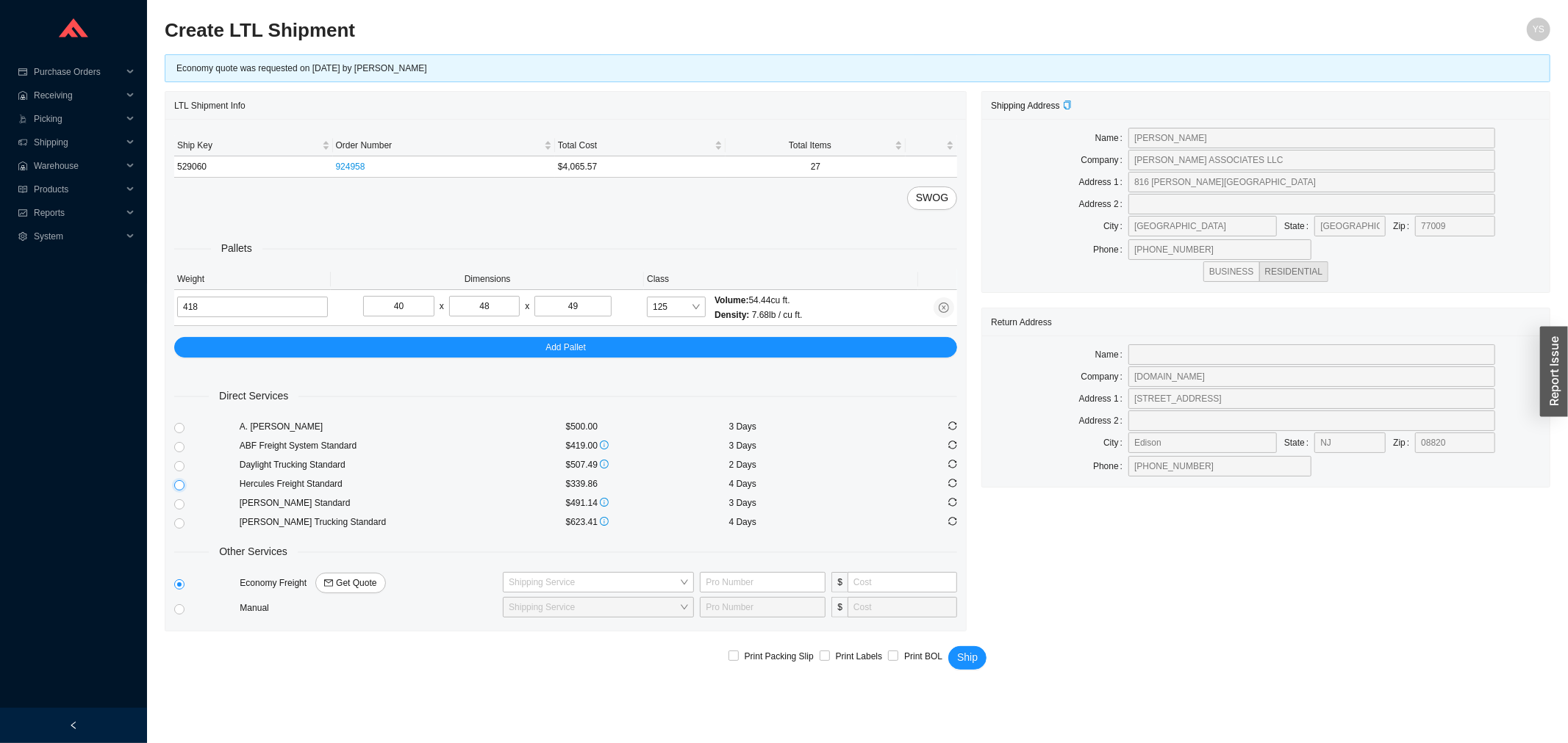
click at [177, 485] on input "radio" at bounding box center [178, 485] width 10 height 10
radio input "true"
checkbox input "true"
click at [971, 662] on span "Ship" at bounding box center [967, 657] width 21 height 17
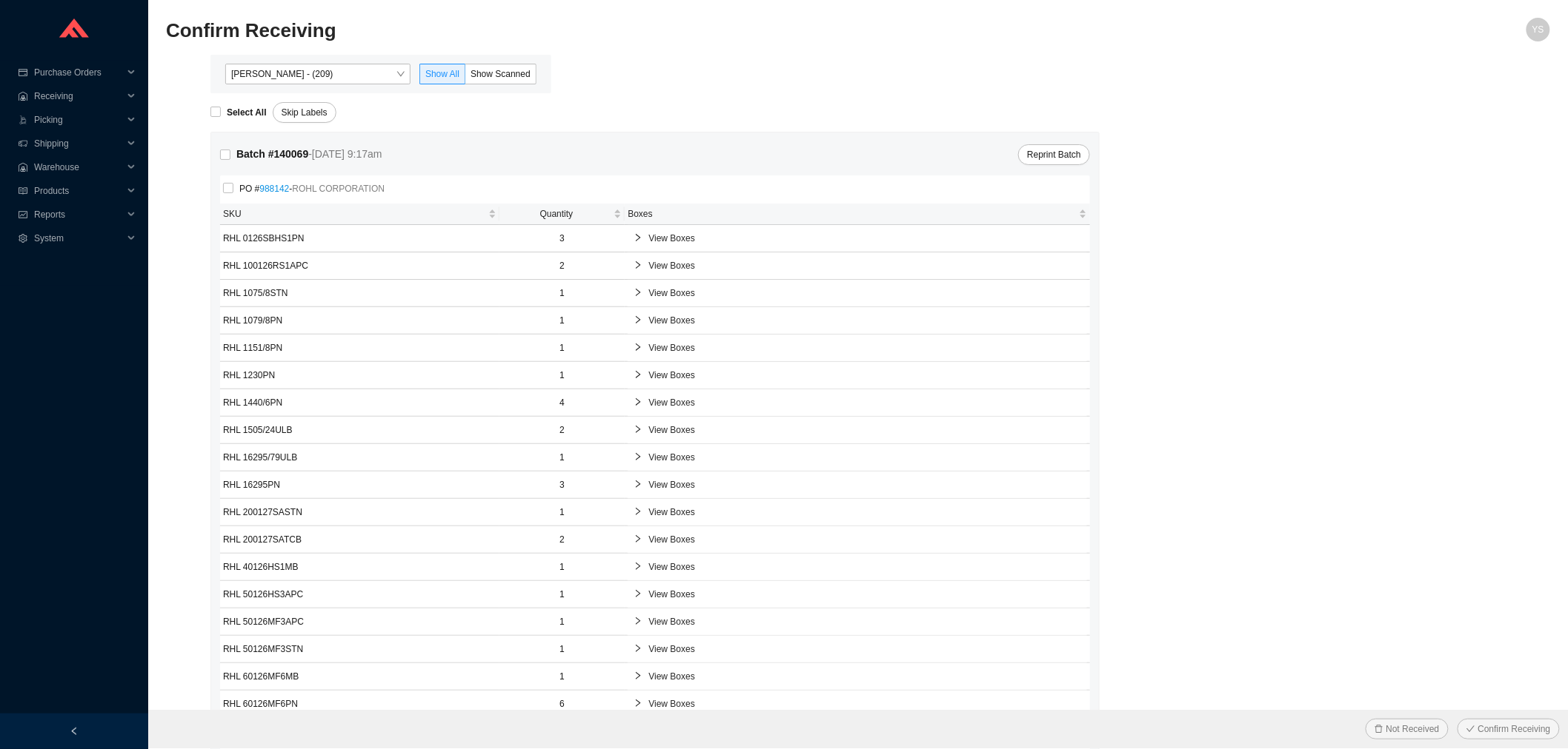
click at [282, 90] on div "[PERSON_NAME] - (209) Show All Show Scanned" at bounding box center [381, 74] width 341 height 38
click at [280, 78] on span "[PERSON_NAME] - (209)" at bounding box center [317, 74] width 174 height 19
drag, startPoint x: 464, startPoint y: 78, endPoint x: 474, endPoint y: 76, distance: 10.2
click at [468, 78] on div "Show All Show Scanned" at bounding box center [478, 74] width 117 height 21
click at [475, 76] on span "Show Scanned" at bounding box center [501, 74] width 60 height 10
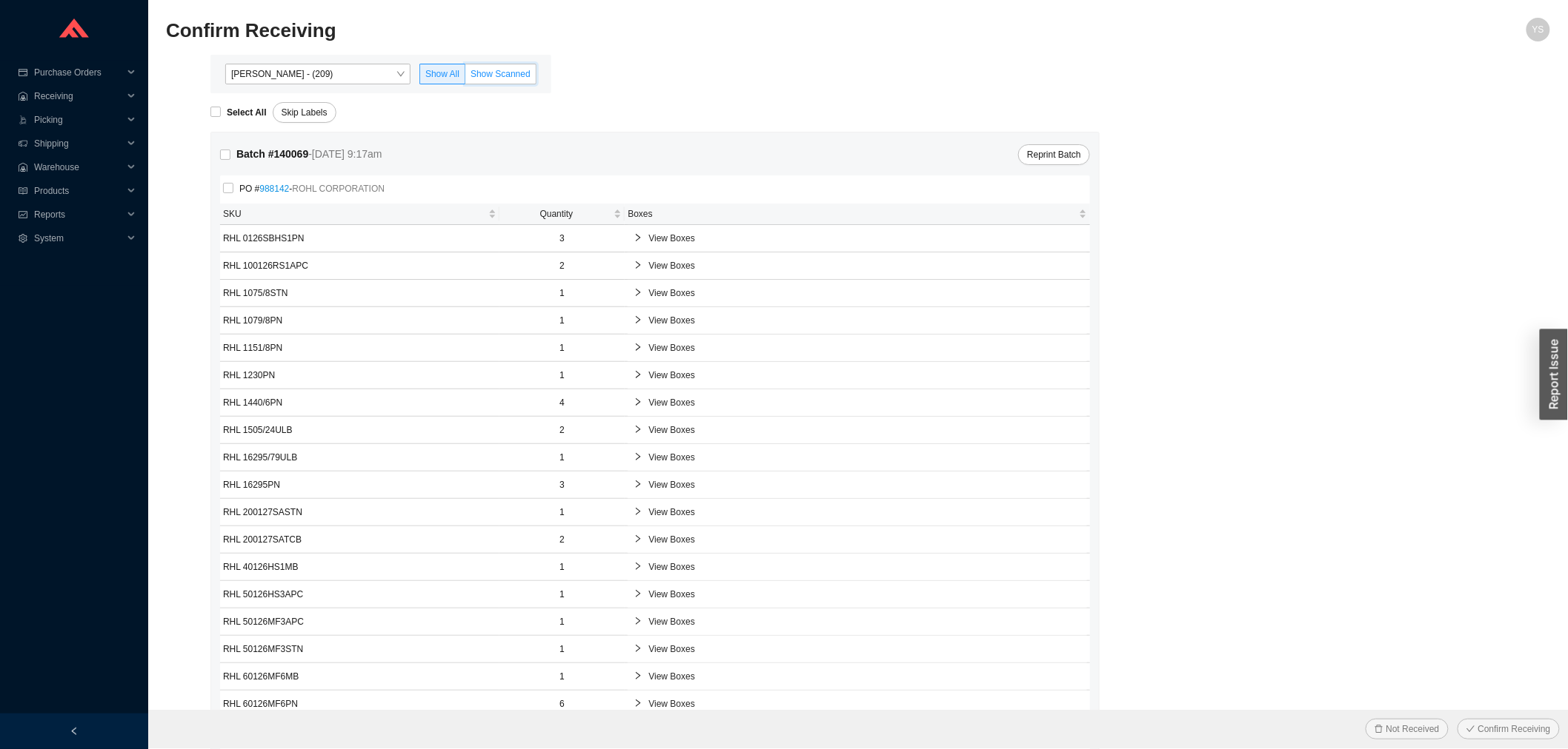
click at [465, 77] on input "Show Scanned" at bounding box center [465, 77] width 0 height 0
click at [232, 112] on strong "Select All" at bounding box center [247, 112] width 40 height 10
click at [221, 112] on input "Select All" at bounding box center [215, 111] width 10 height 10
checkbox input "true"
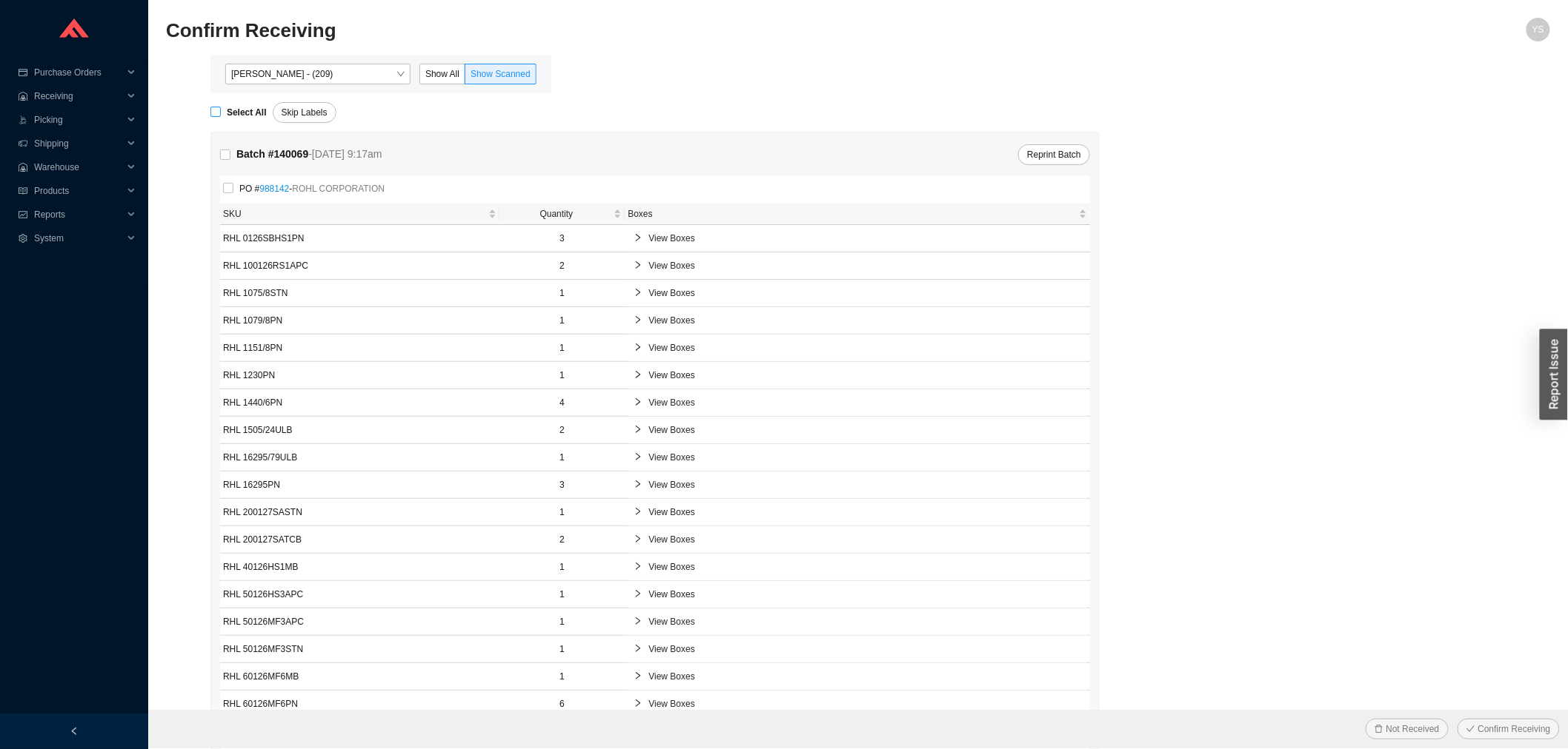
checkbox input "true"
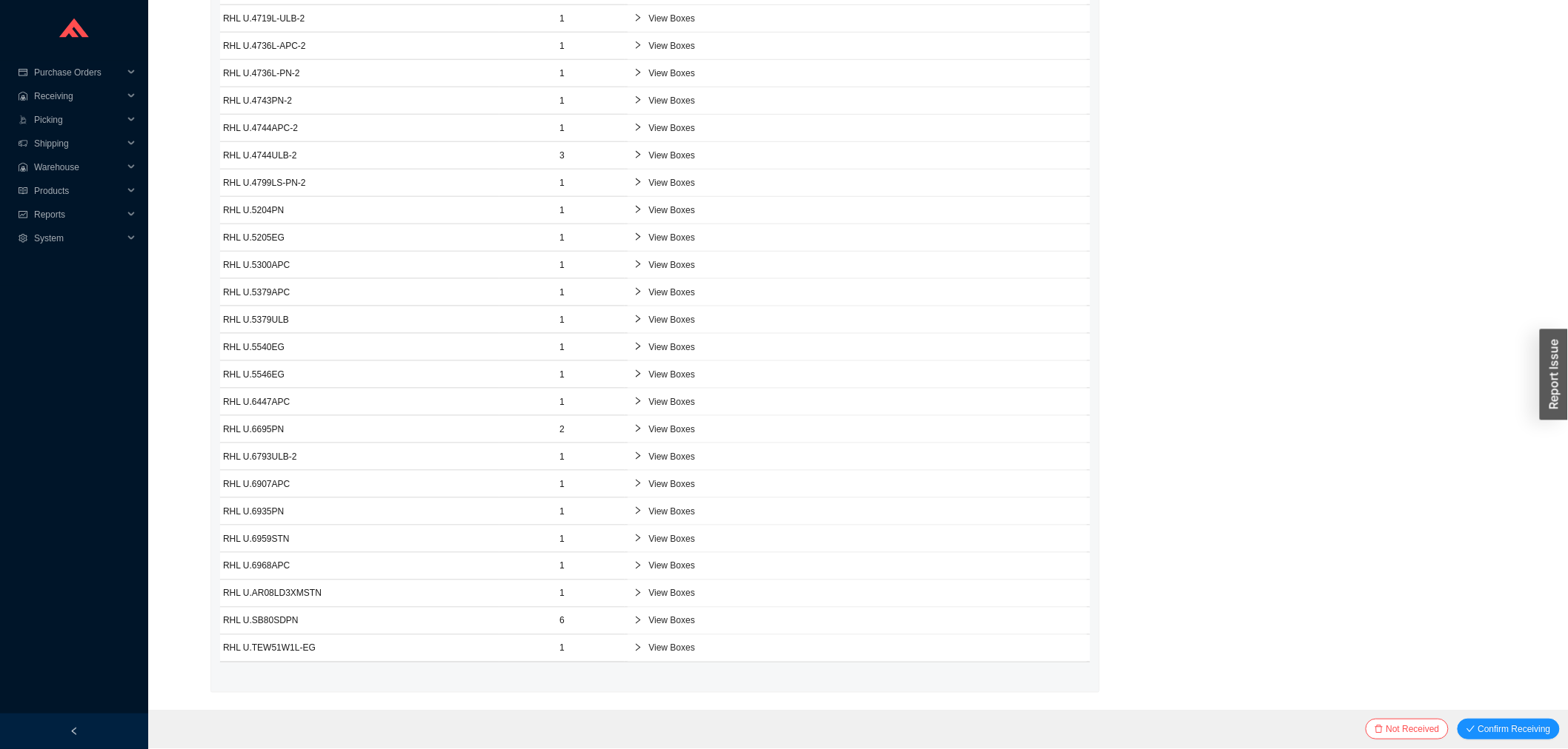
scroll to position [2966, 0]
click at [1495, 727] on span "Confirm Receiving" at bounding box center [1514, 729] width 73 height 15
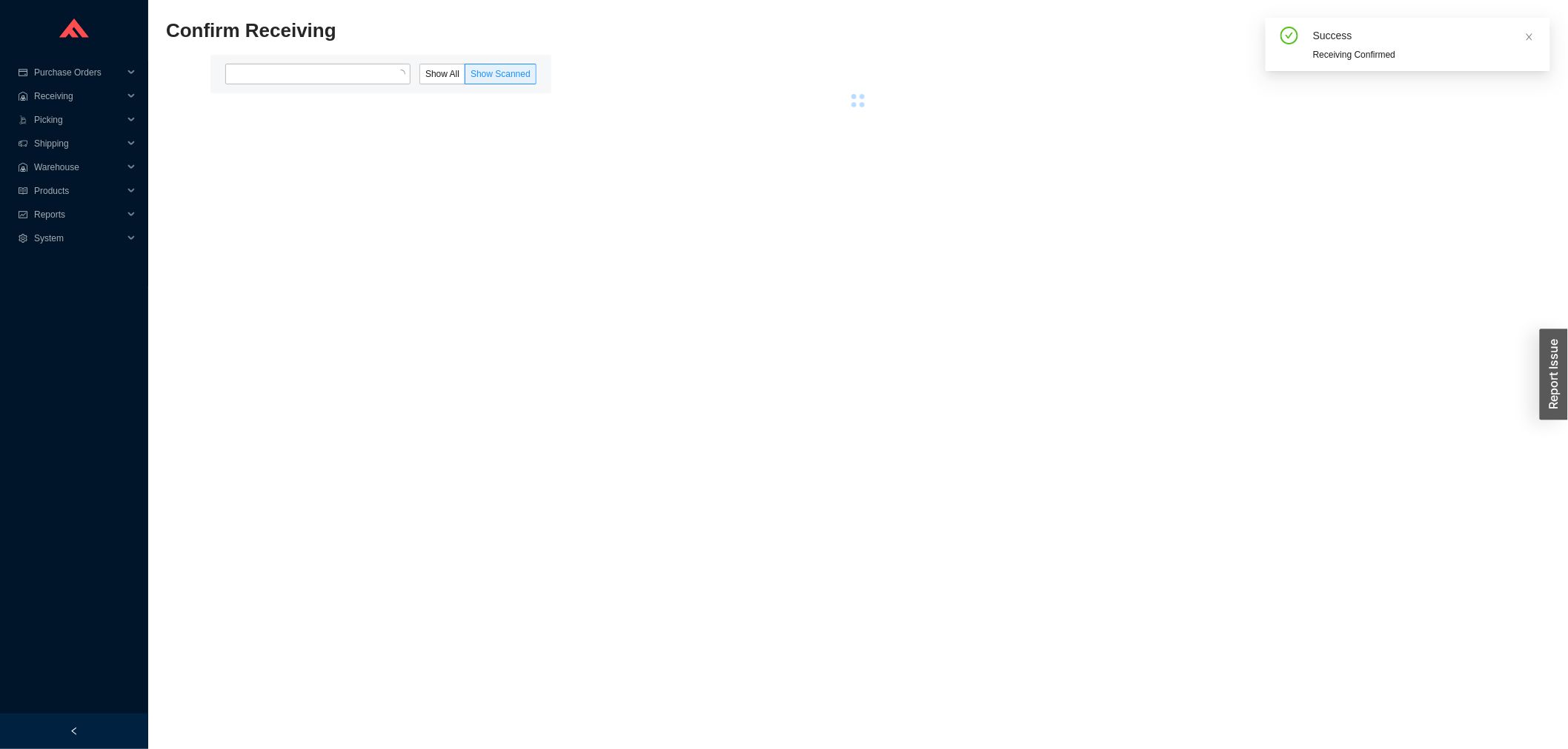
scroll to position [0, 0]
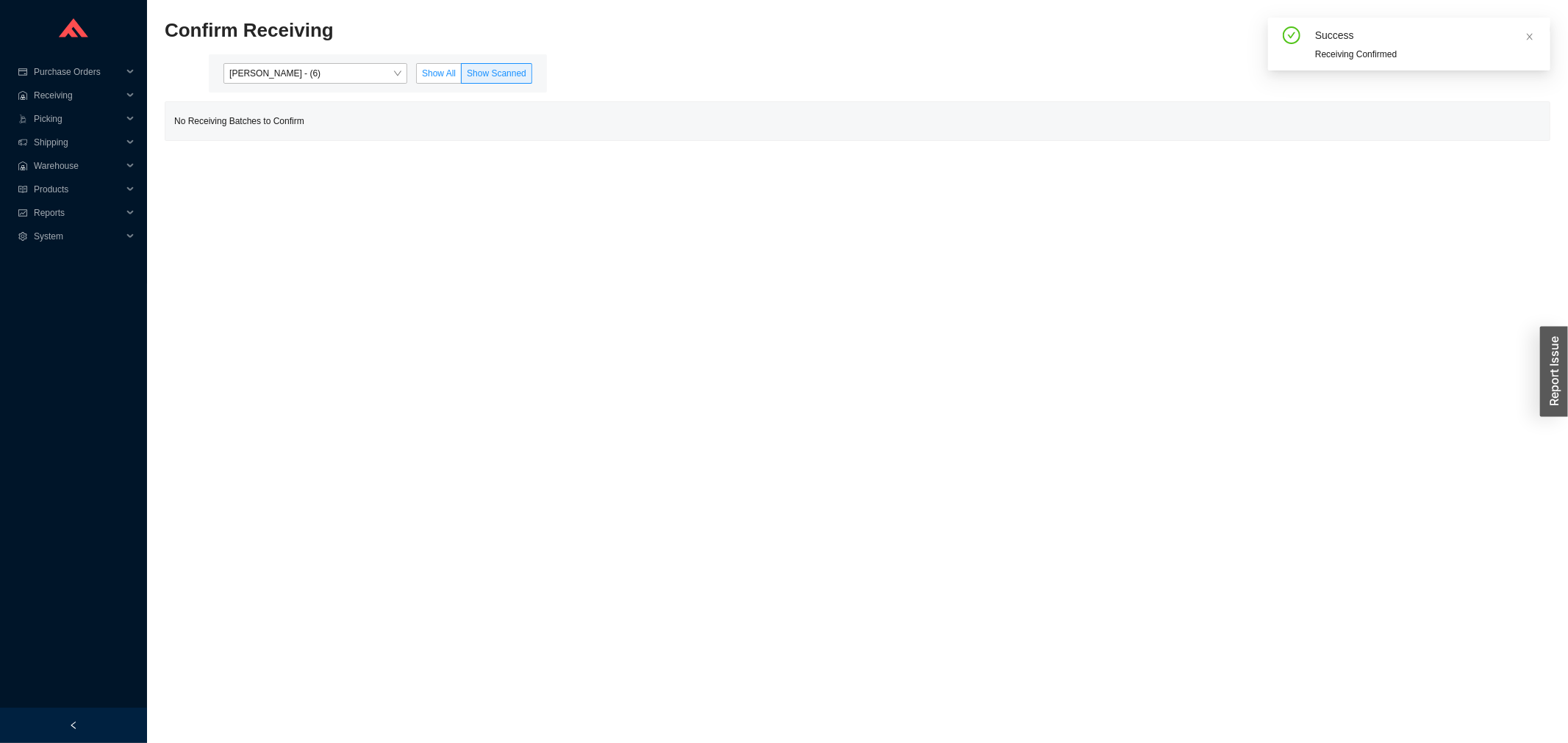
click at [439, 68] on span "Show All" at bounding box center [439, 73] width 34 height 10
click at [416, 77] on input "Show All" at bounding box center [416, 77] width 0 height 0
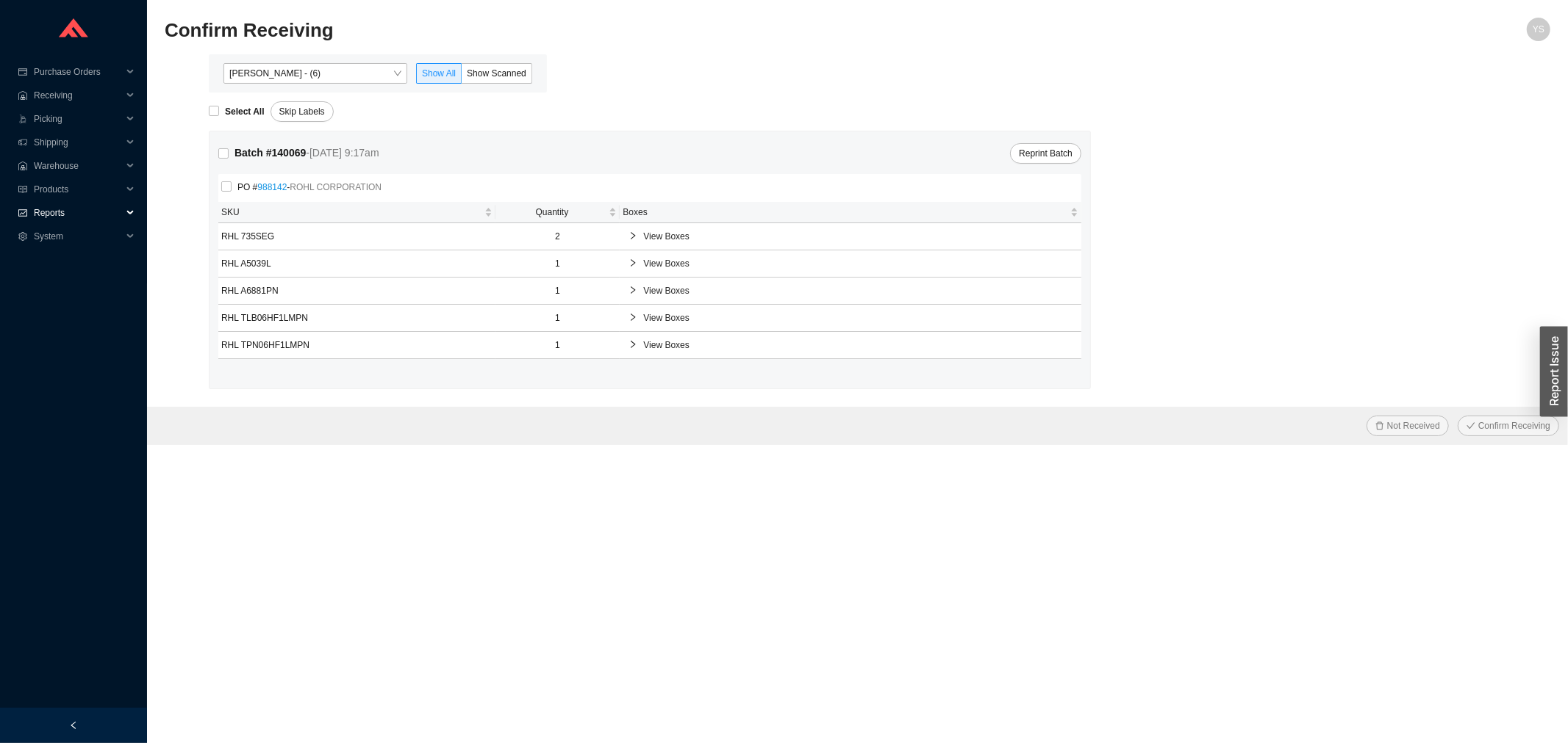
click at [77, 213] on span "Reports" at bounding box center [78, 213] width 88 height 23
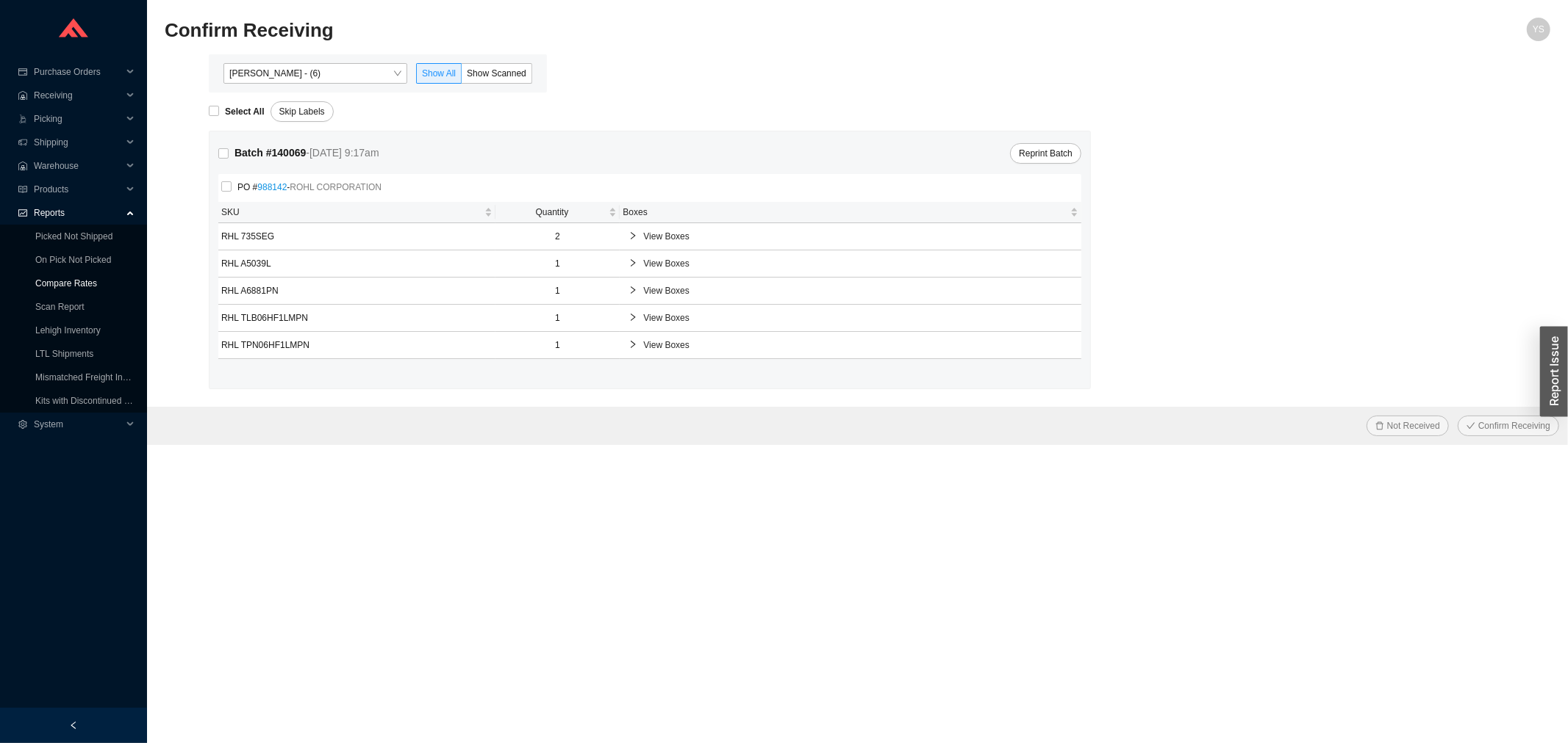
click at [76, 278] on link "Compare Rates" at bounding box center [66, 283] width 62 height 10
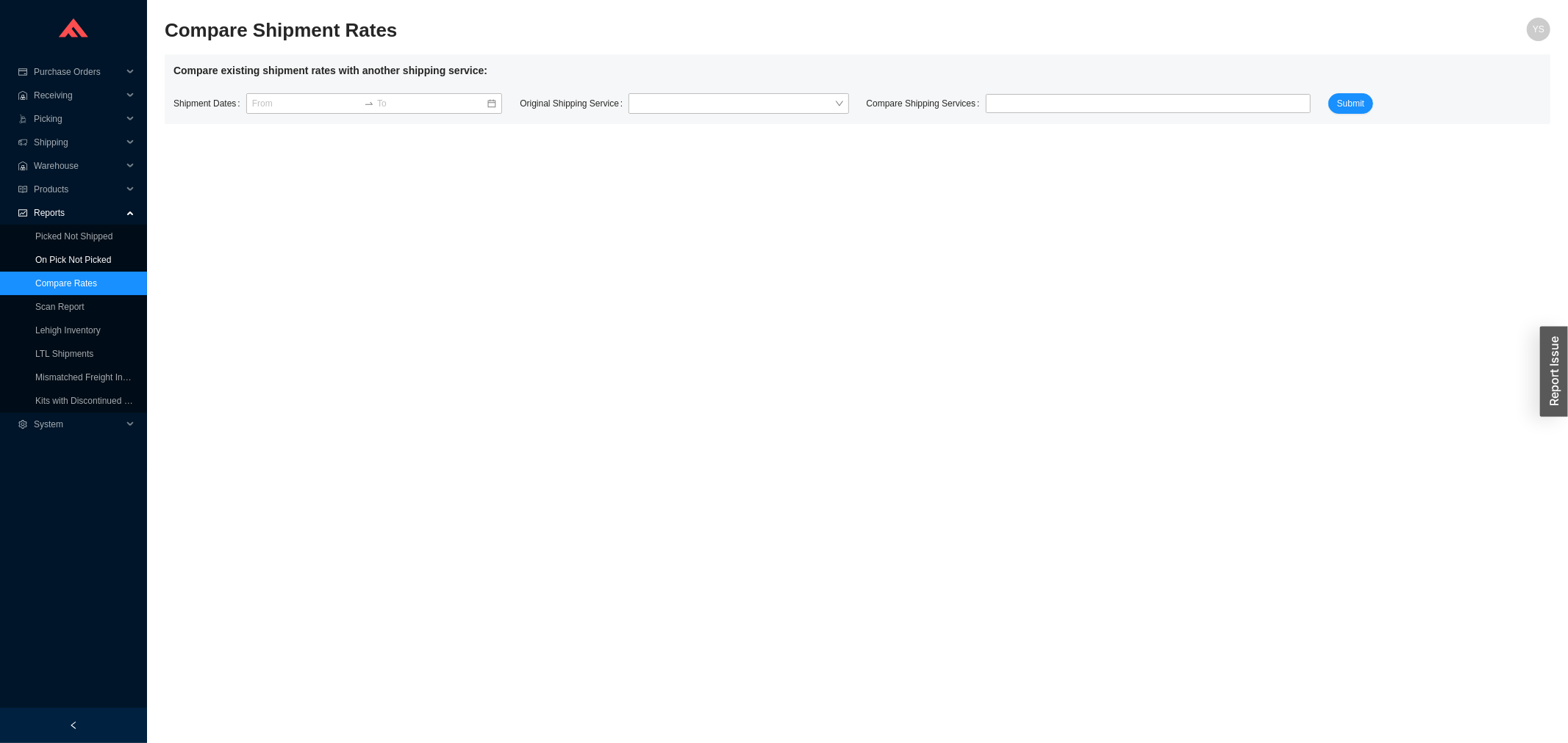
click at [76, 255] on link "On Pick Not Picked" at bounding box center [73, 259] width 76 height 10
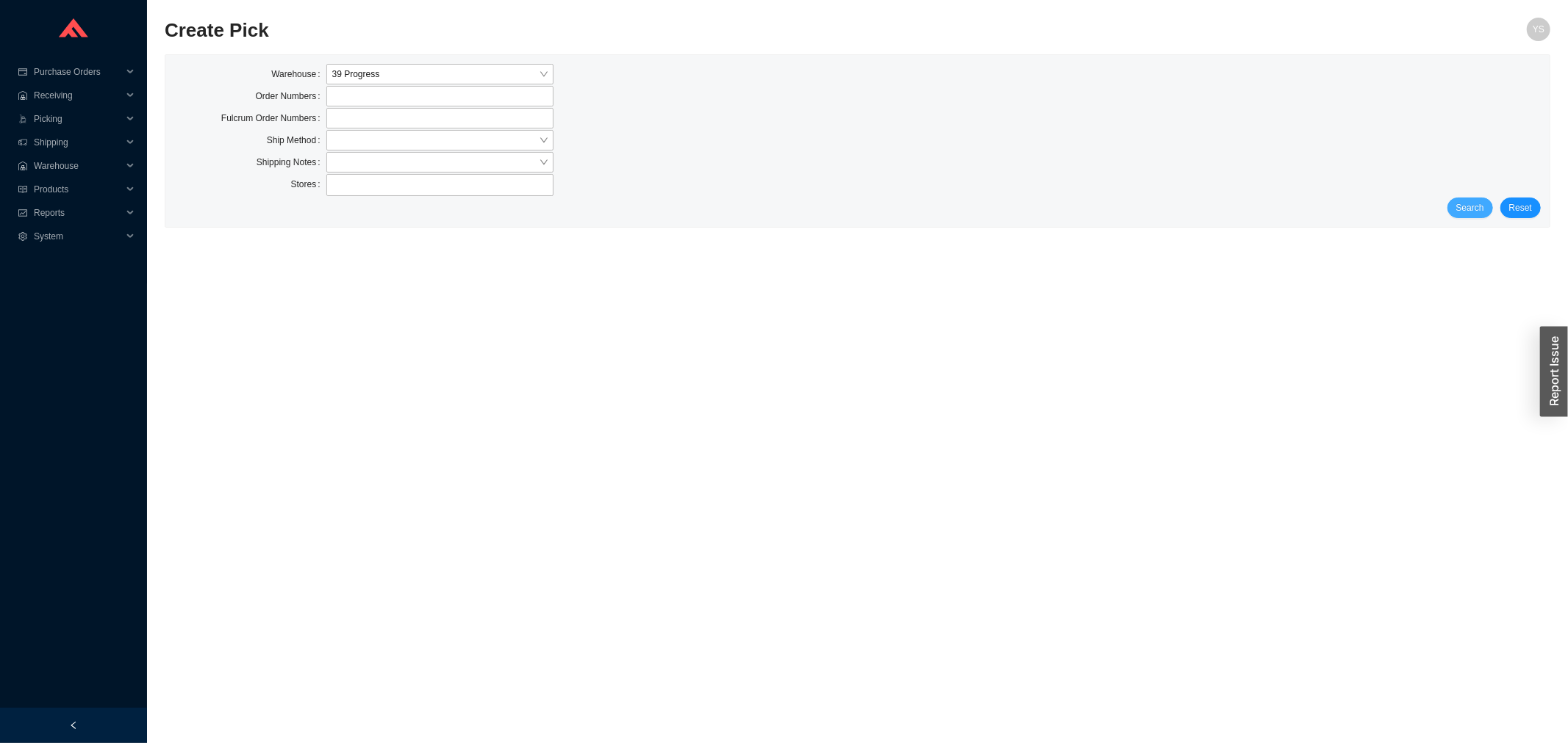
click at [1474, 215] on span "Search" at bounding box center [1470, 208] width 28 height 14
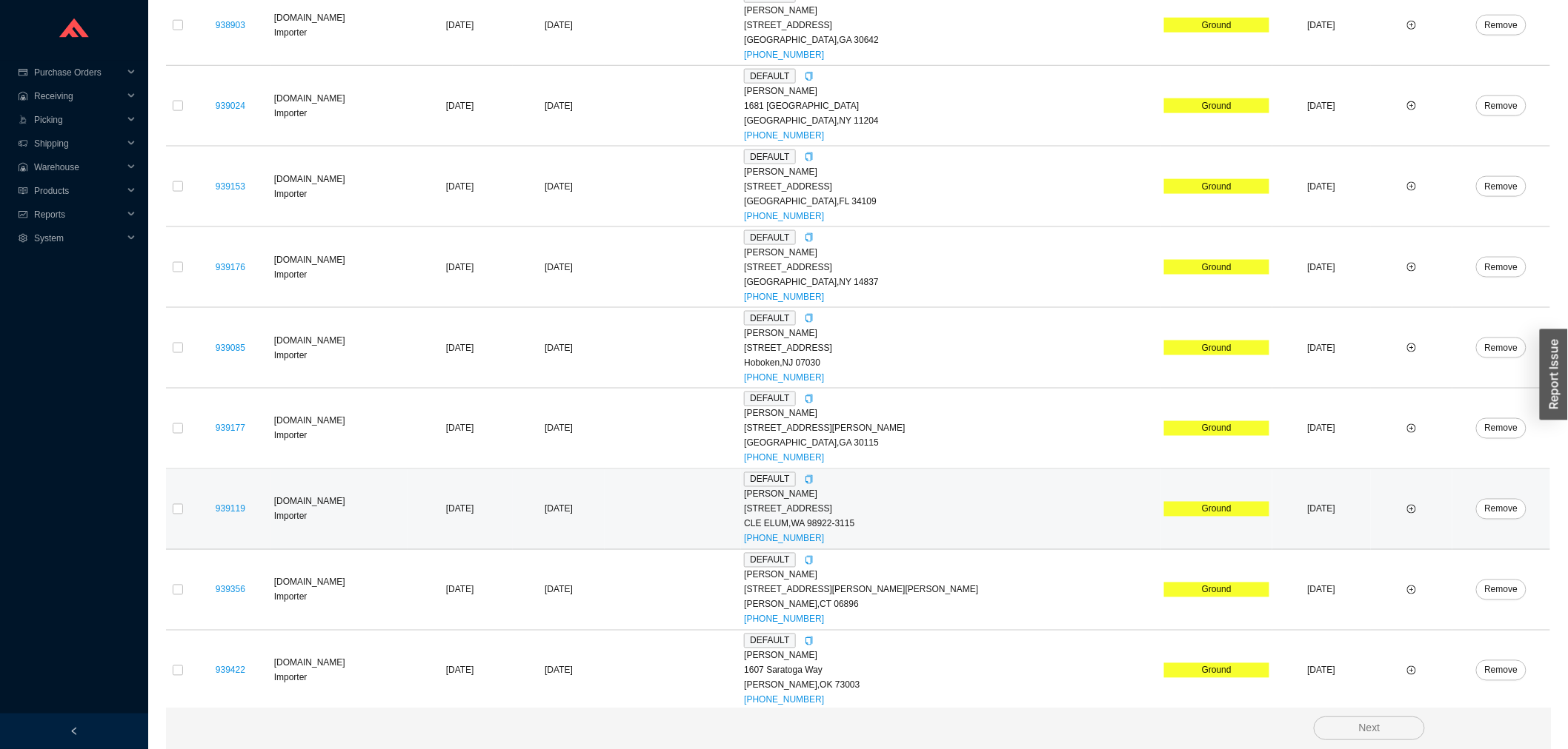
scroll to position [2560, 0]
